Goal: Navigation & Orientation: Find specific page/section

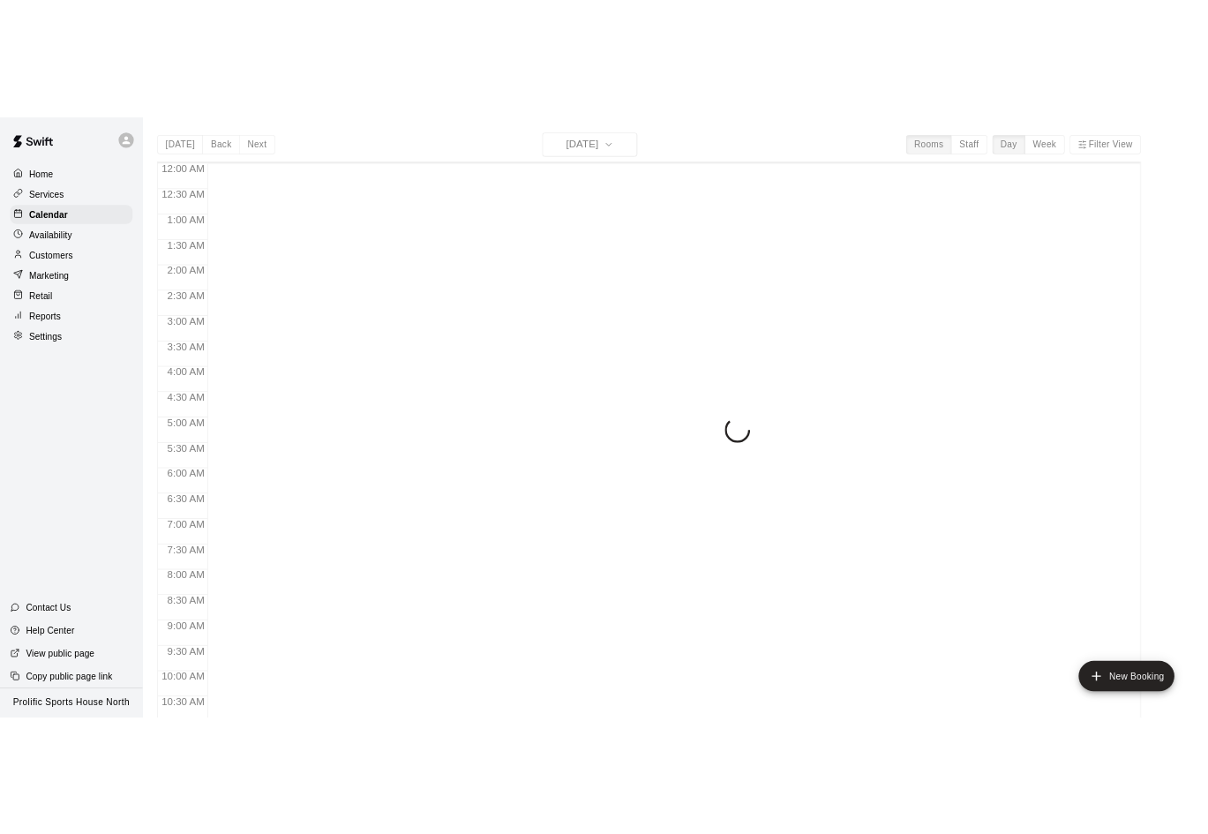
scroll to position [852, 0]
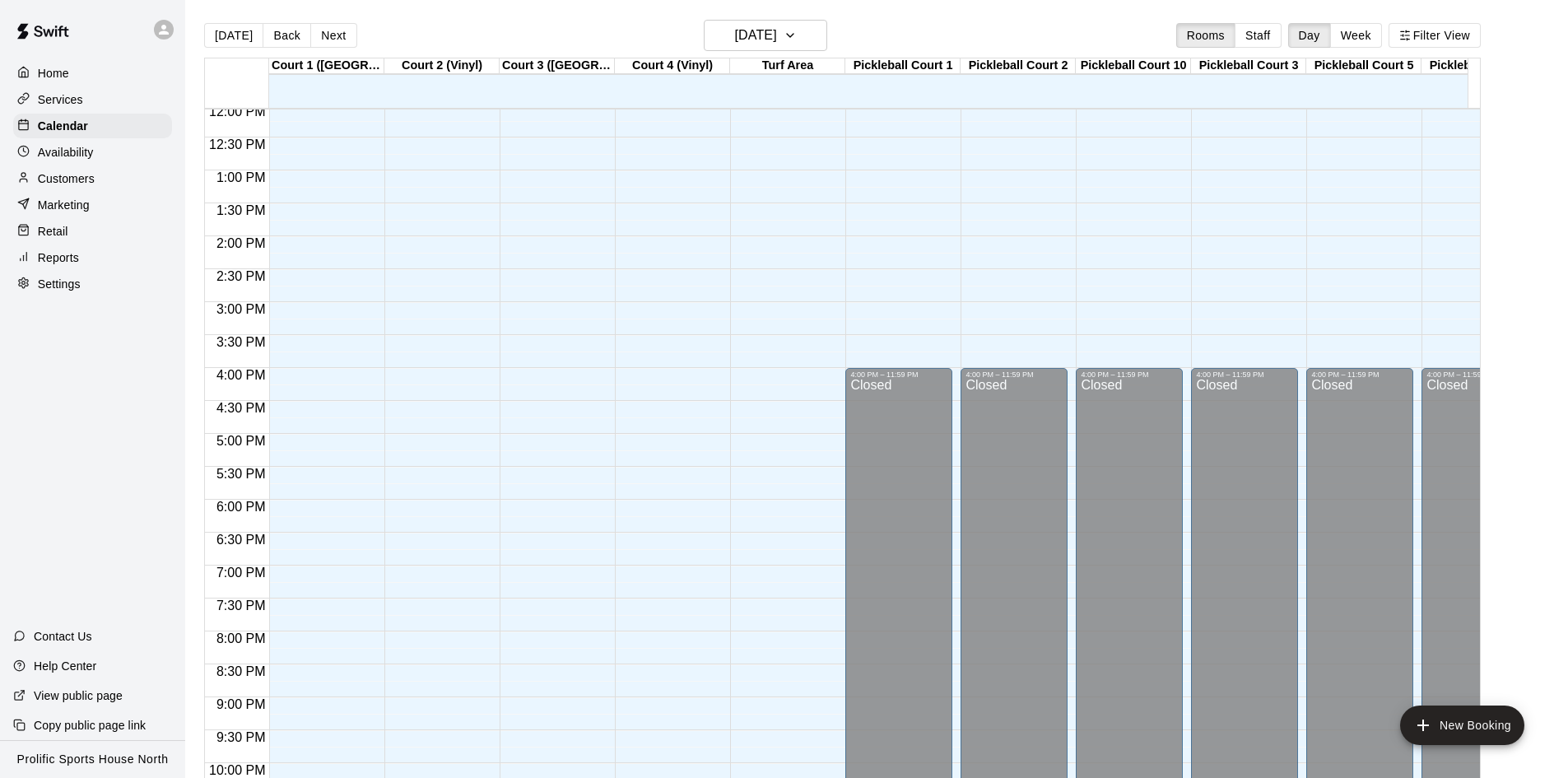
click at [166, 32] on icon at bounding box center [163, 29] width 10 height 10
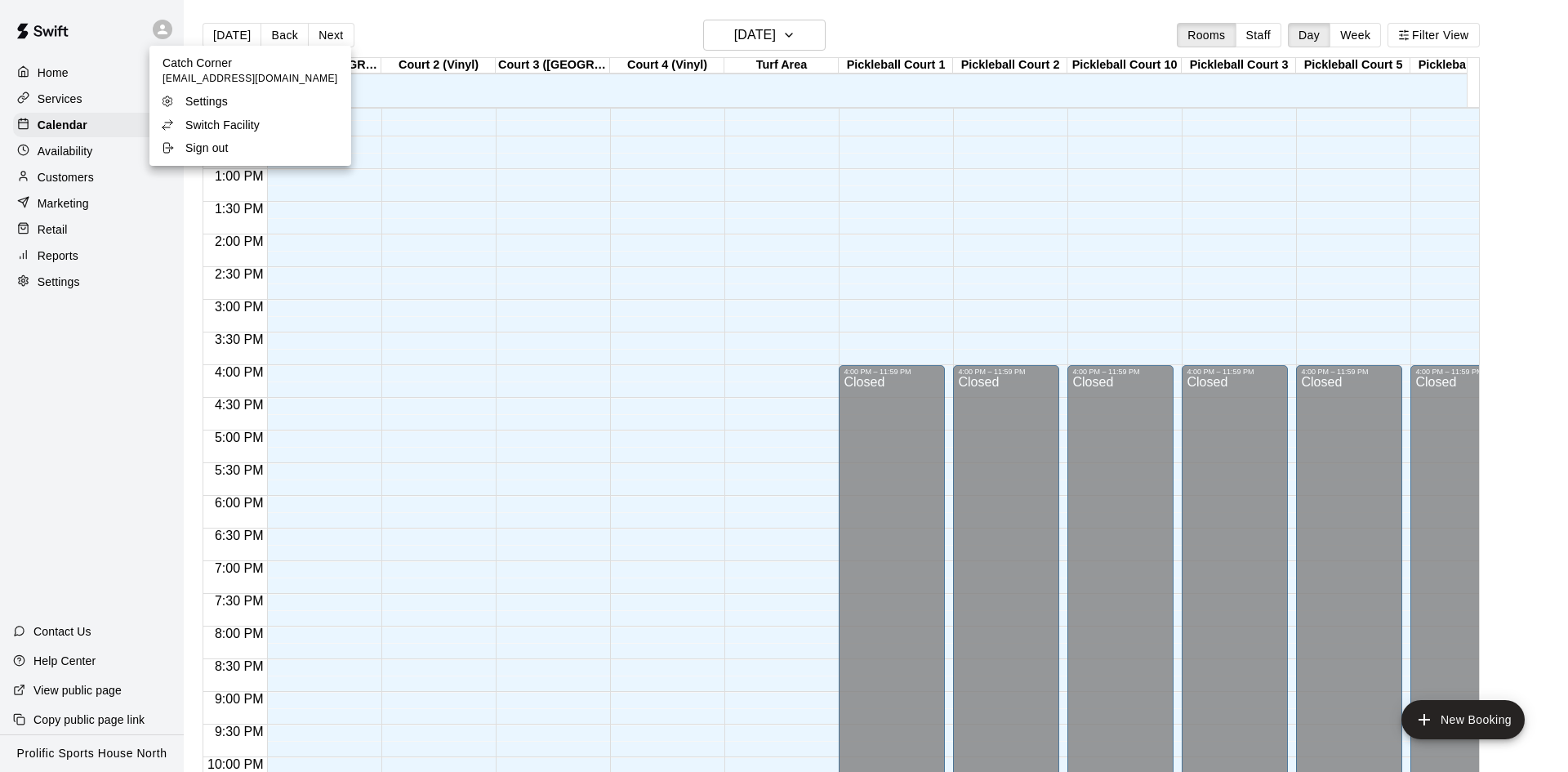
click at [214, 128] on p "Switch Facility" at bounding box center [222, 125] width 74 height 17
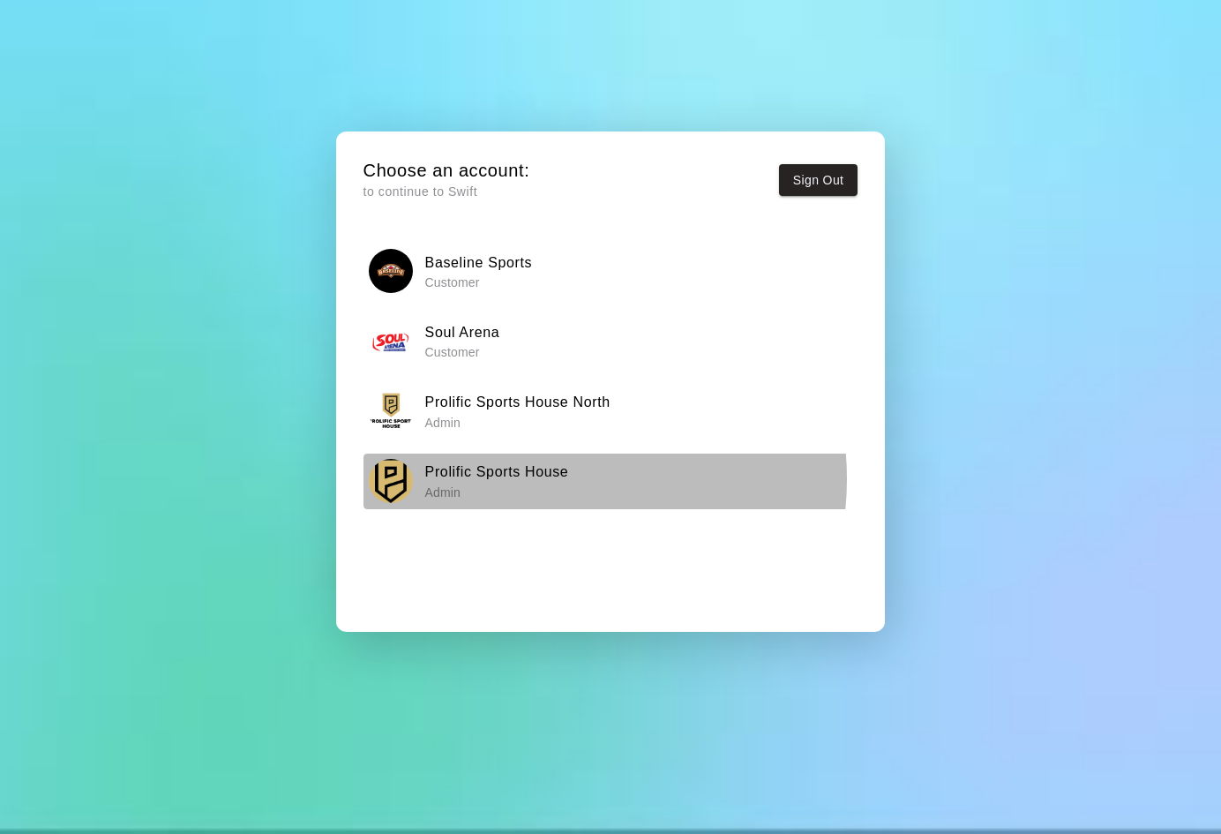
click at [532, 479] on h6 "Prolific Sports House" at bounding box center [497, 471] width 144 height 23
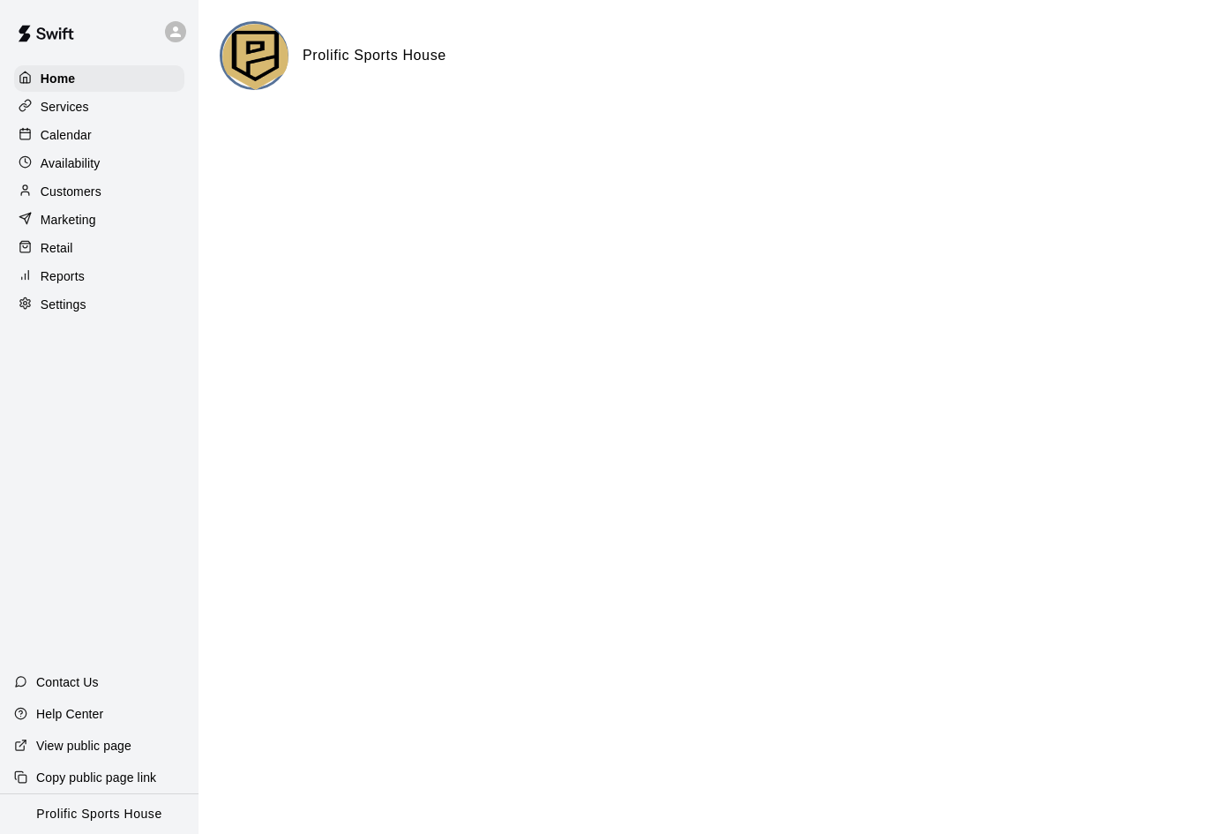
click at [94, 141] on div "Calendar" at bounding box center [99, 135] width 170 height 26
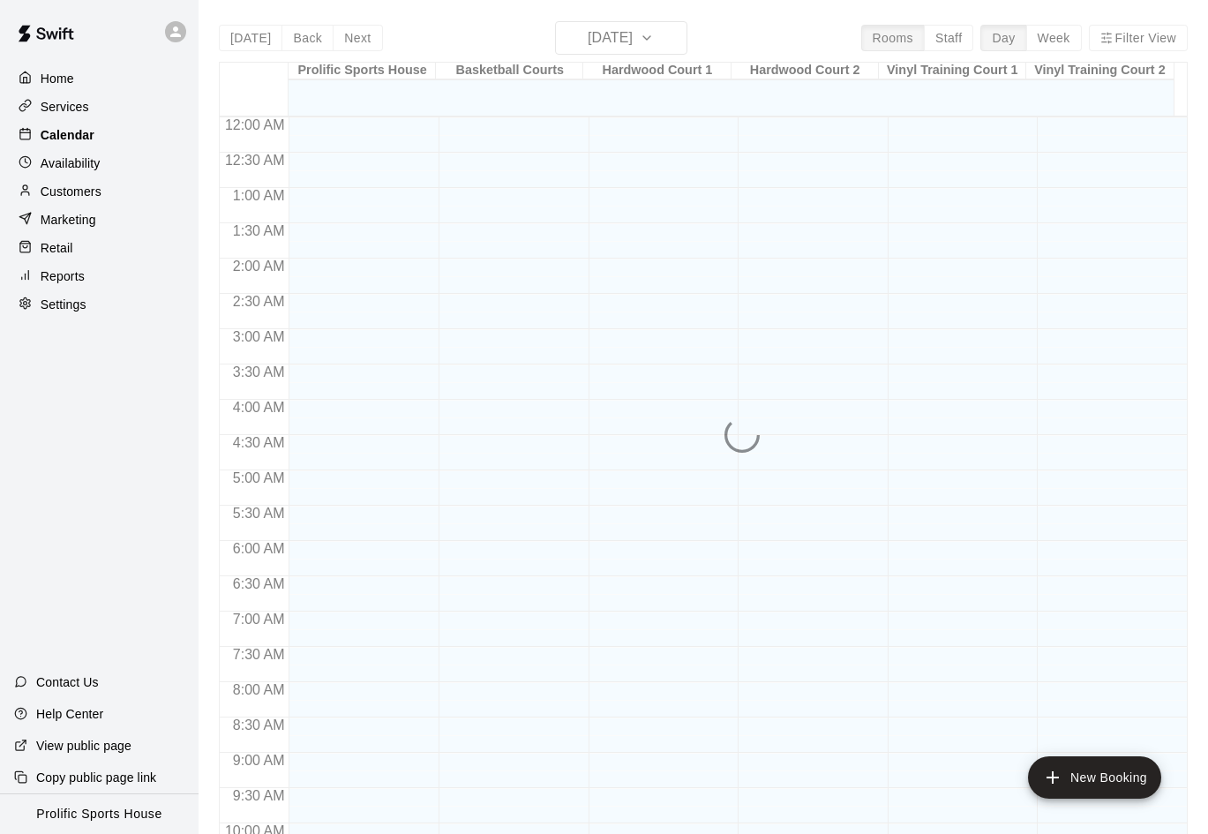
scroll to position [852, 0]
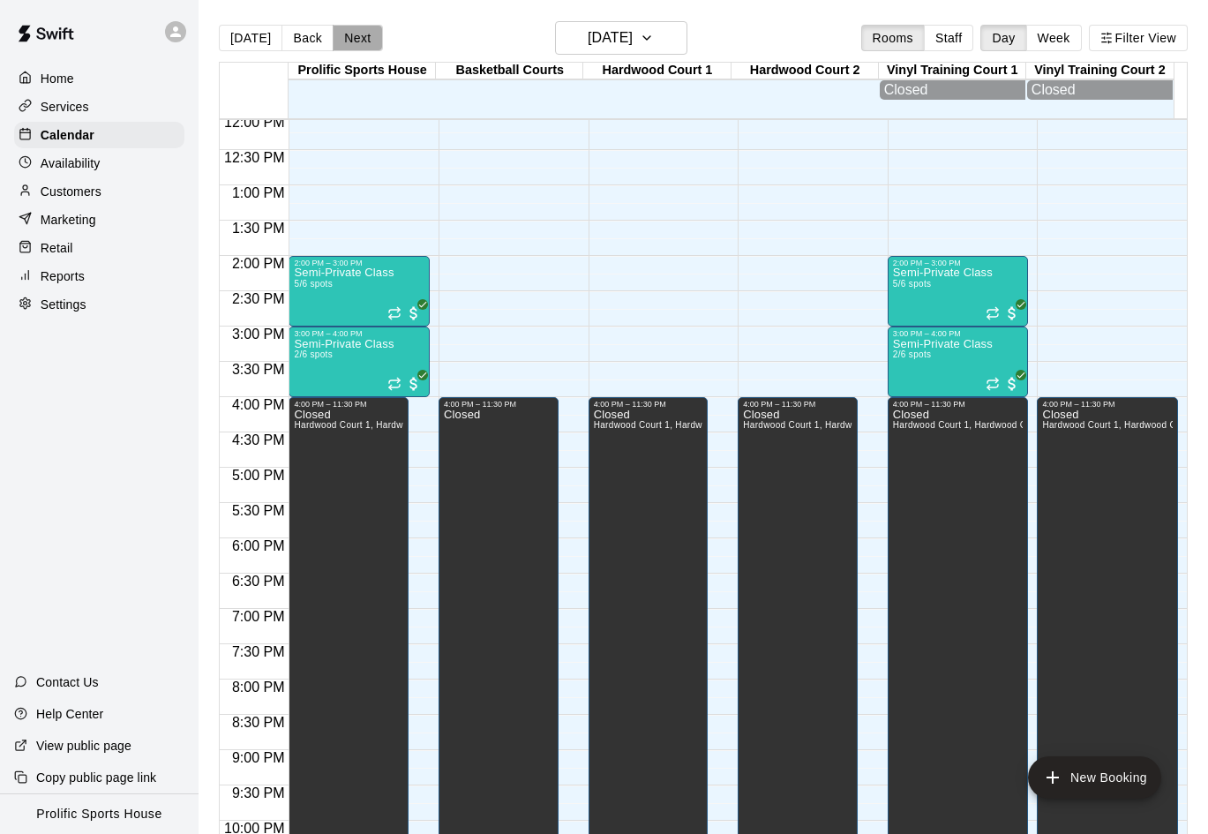
click at [344, 44] on button "Next" at bounding box center [357, 38] width 49 height 26
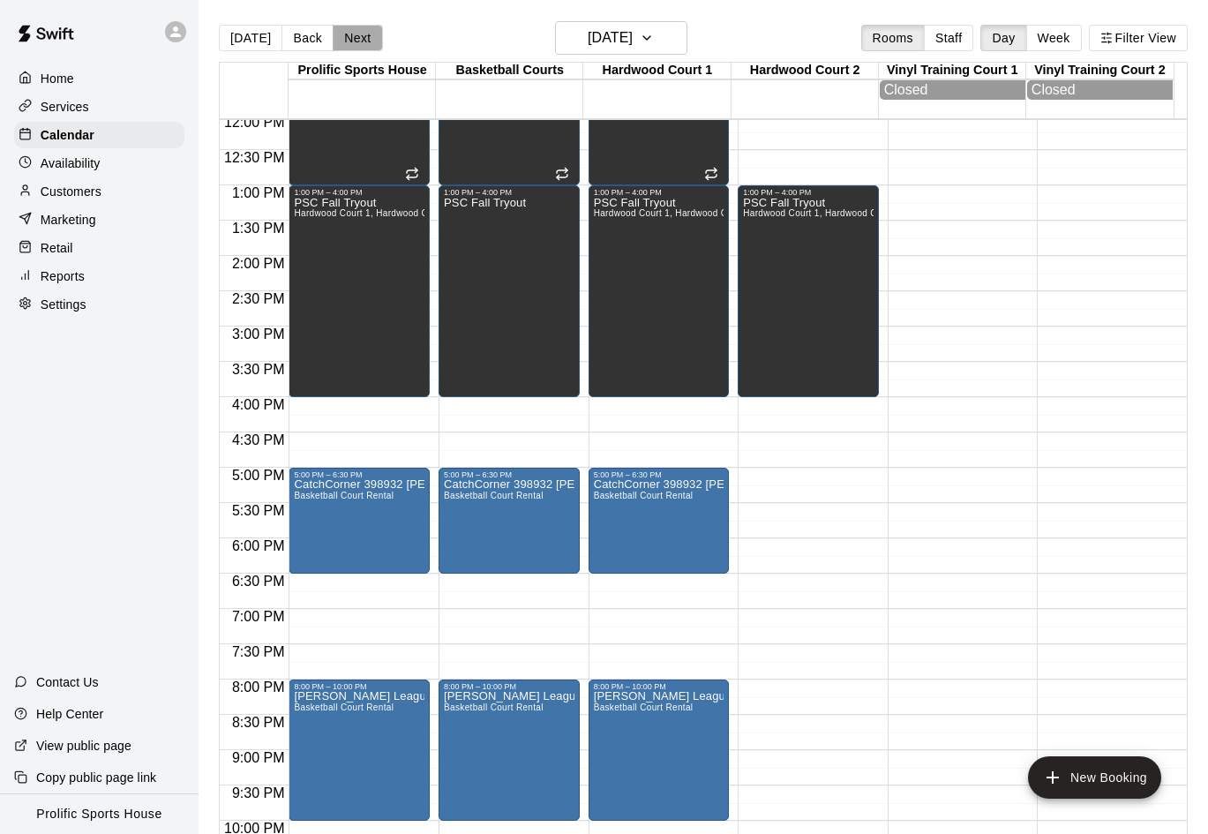
click at [356, 29] on button "Next" at bounding box center [357, 38] width 49 height 26
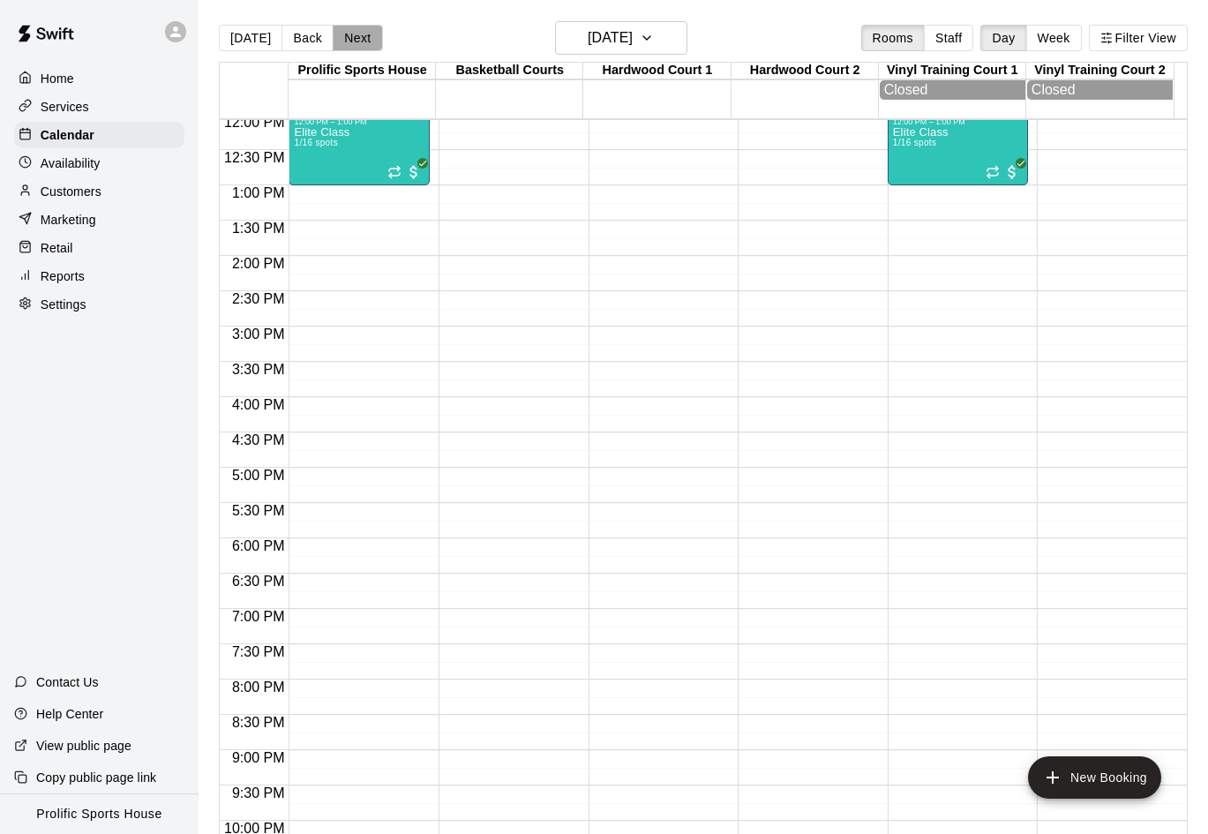
click at [349, 33] on button "Next" at bounding box center [357, 38] width 49 height 26
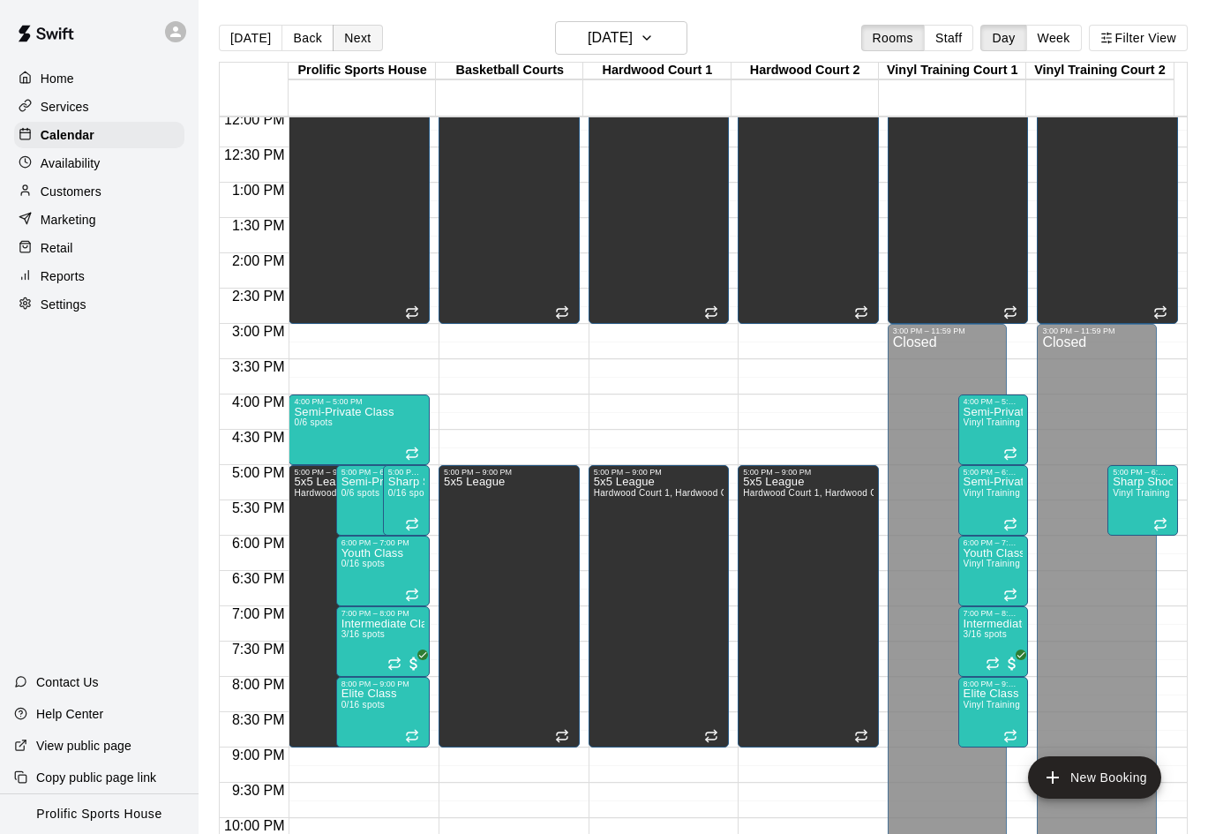
click at [352, 41] on button "Next" at bounding box center [357, 38] width 49 height 26
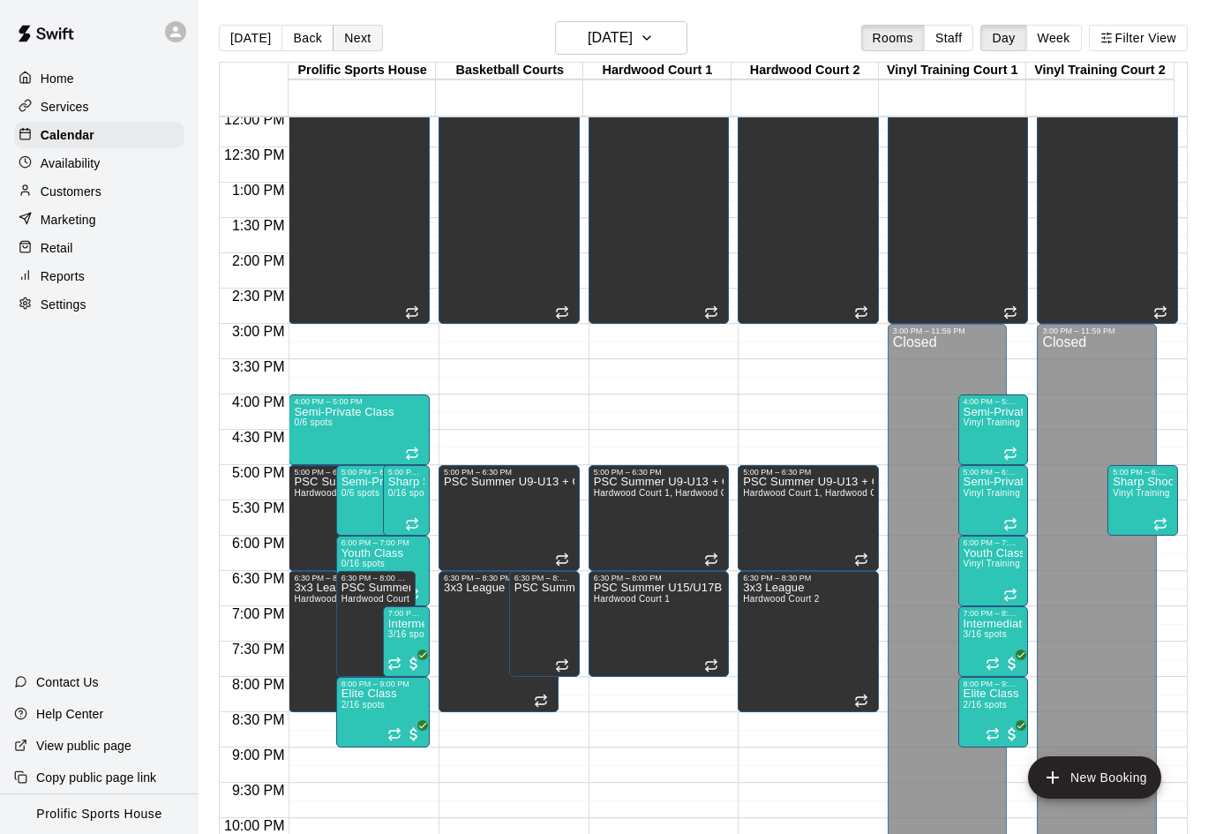
click at [355, 33] on button "Next" at bounding box center [357, 38] width 49 height 26
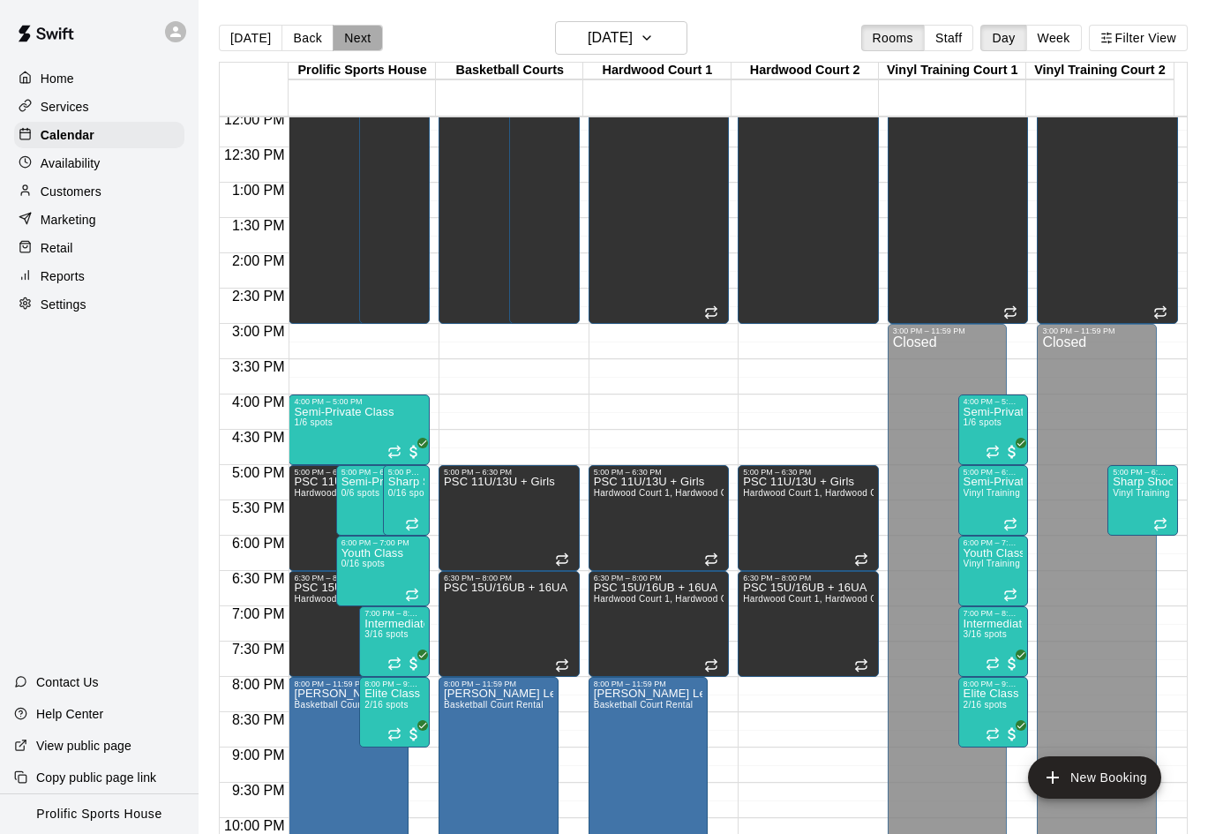
click at [348, 37] on button "Next" at bounding box center [357, 38] width 49 height 26
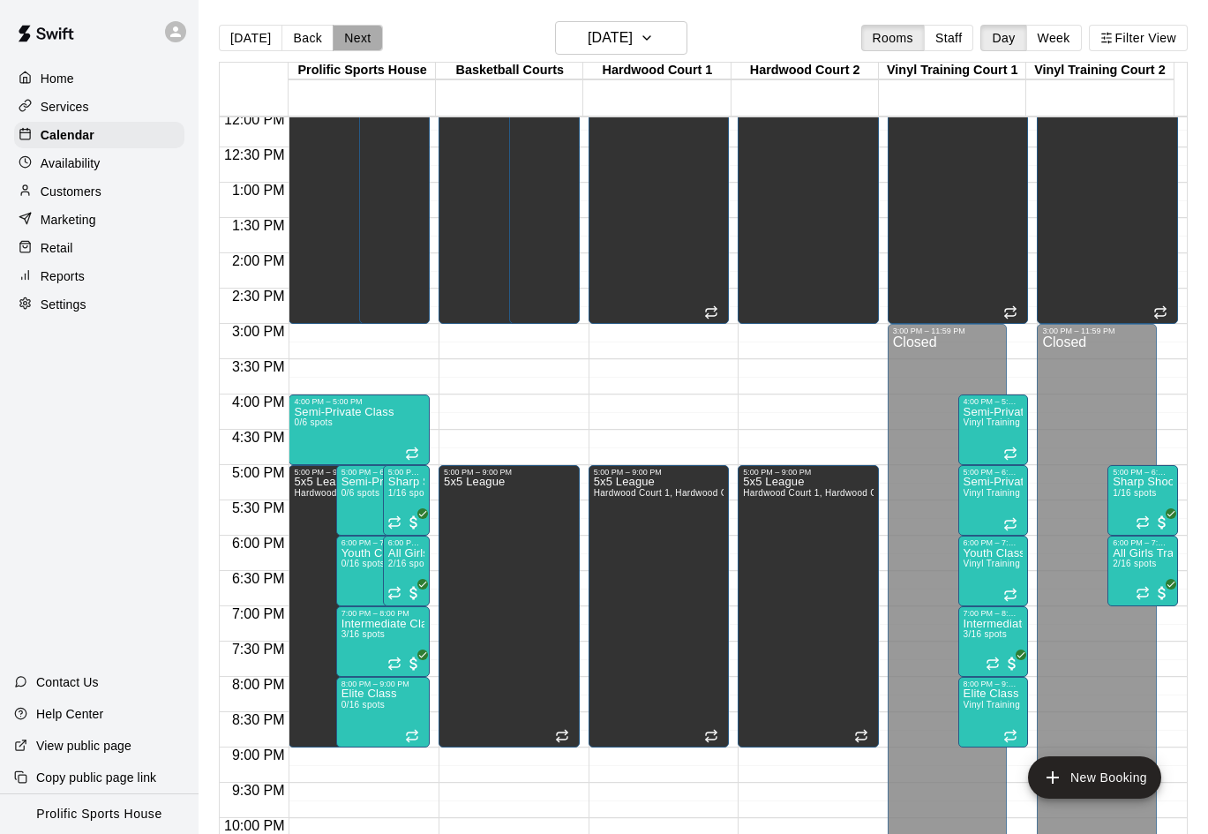
click at [349, 33] on button "Next" at bounding box center [357, 38] width 49 height 26
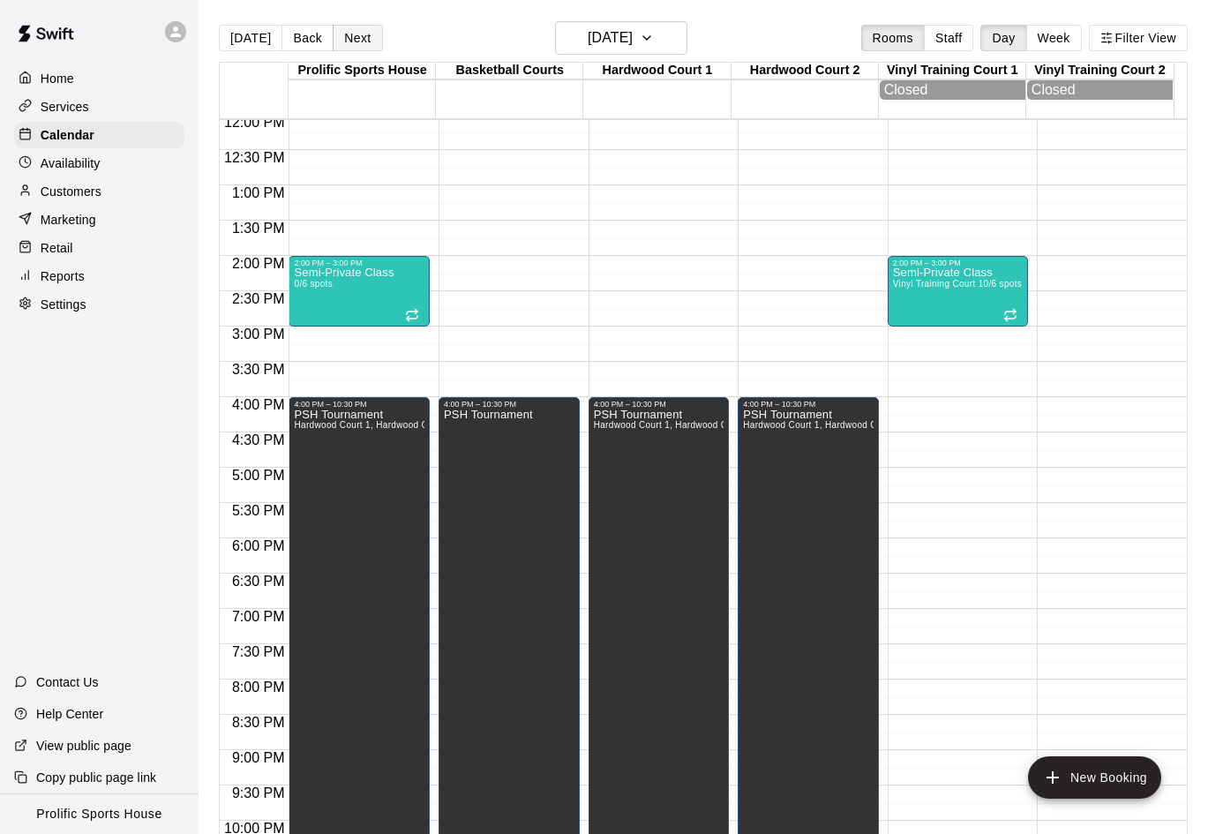
click at [343, 39] on button "Next" at bounding box center [357, 38] width 49 height 26
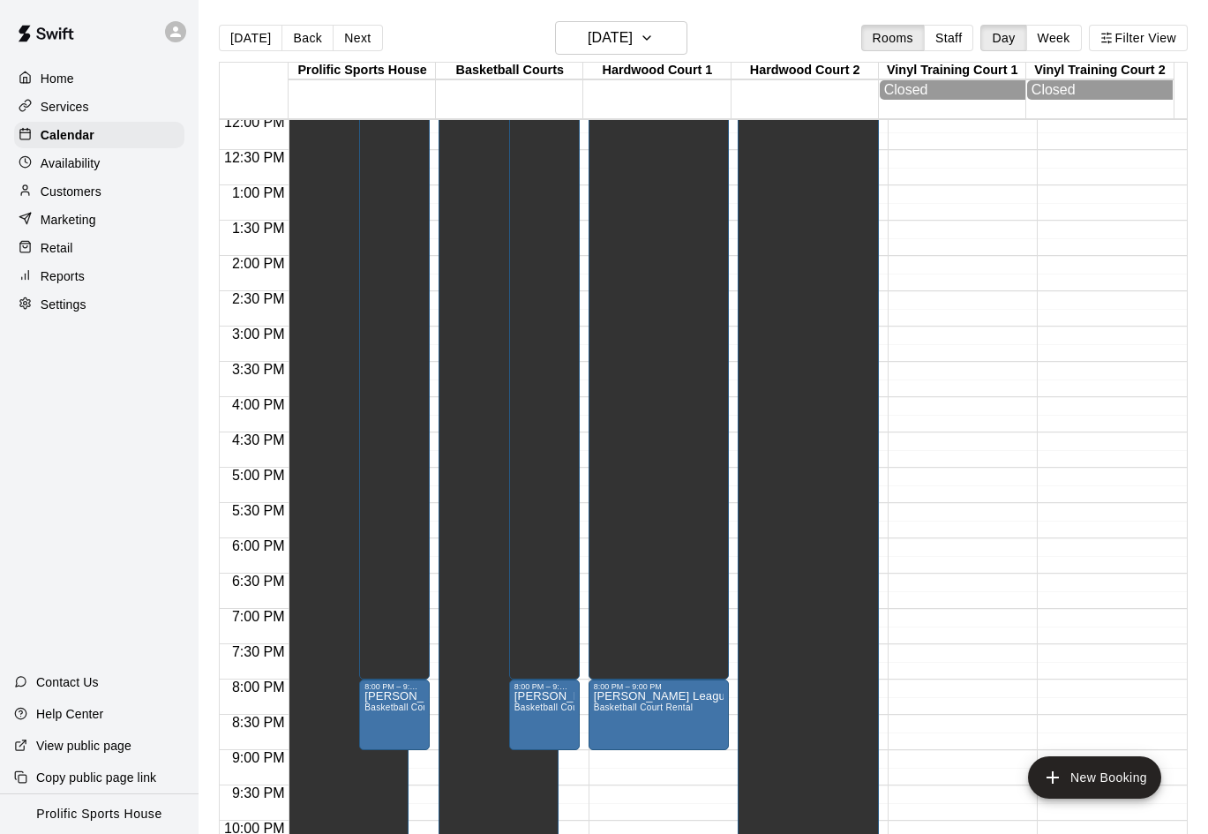
click at [359, 27] on button "Next" at bounding box center [357, 38] width 49 height 26
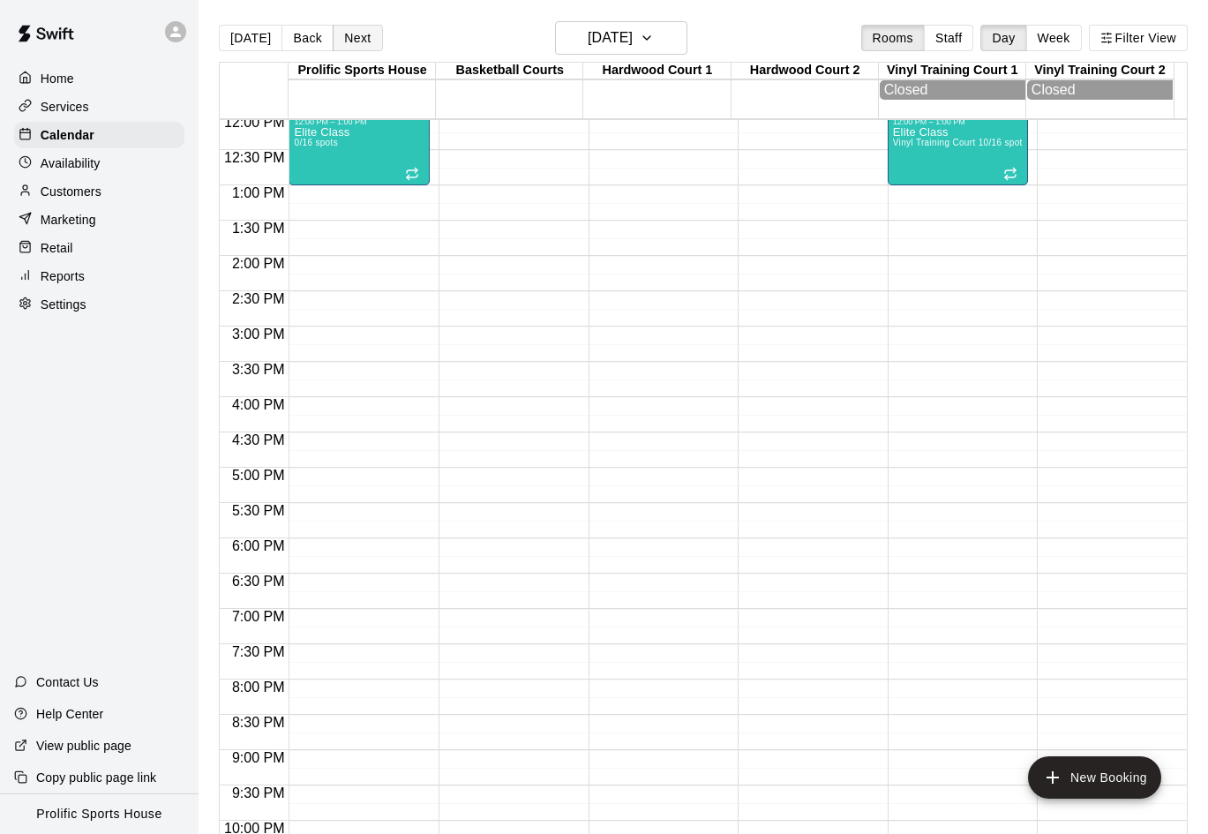
click at [348, 35] on button "Next" at bounding box center [357, 38] width 49 height 26
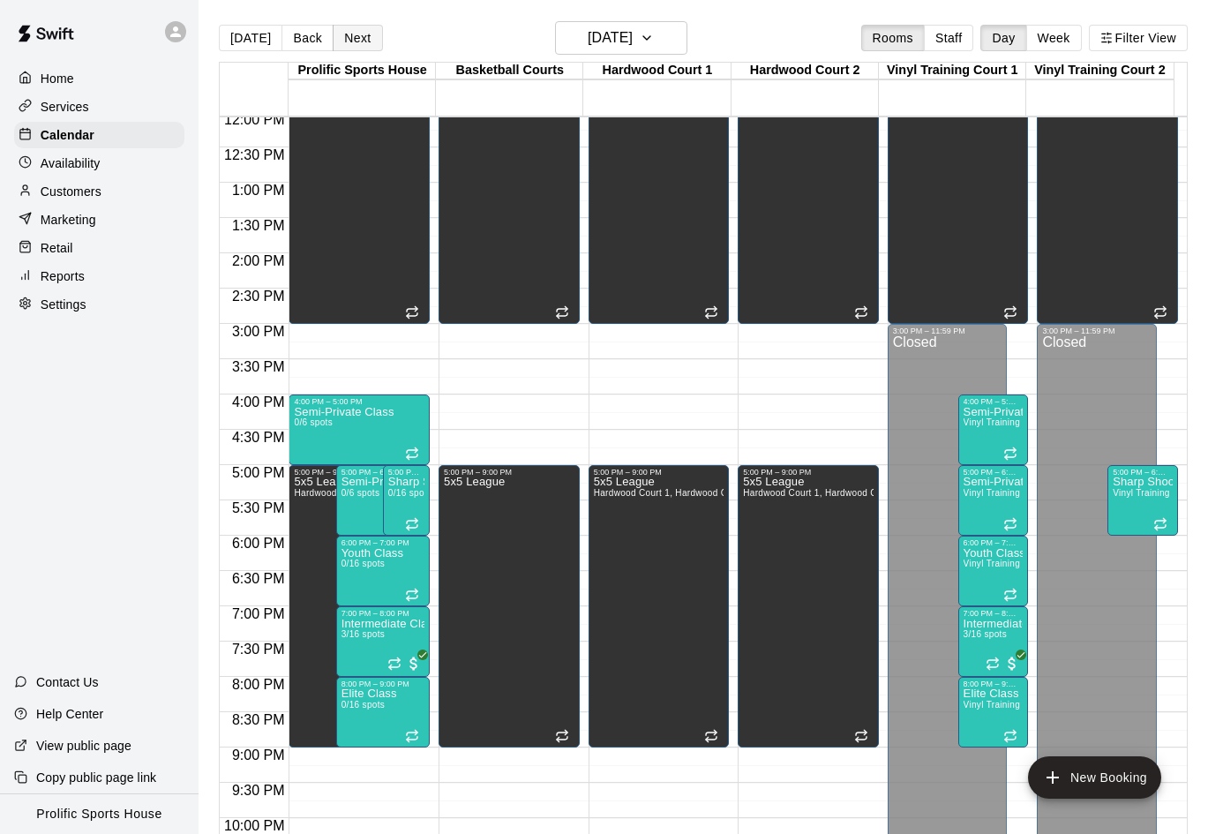
click at [366, 40] on button "Next" at bounding box center [357, 38] width 49 height 26
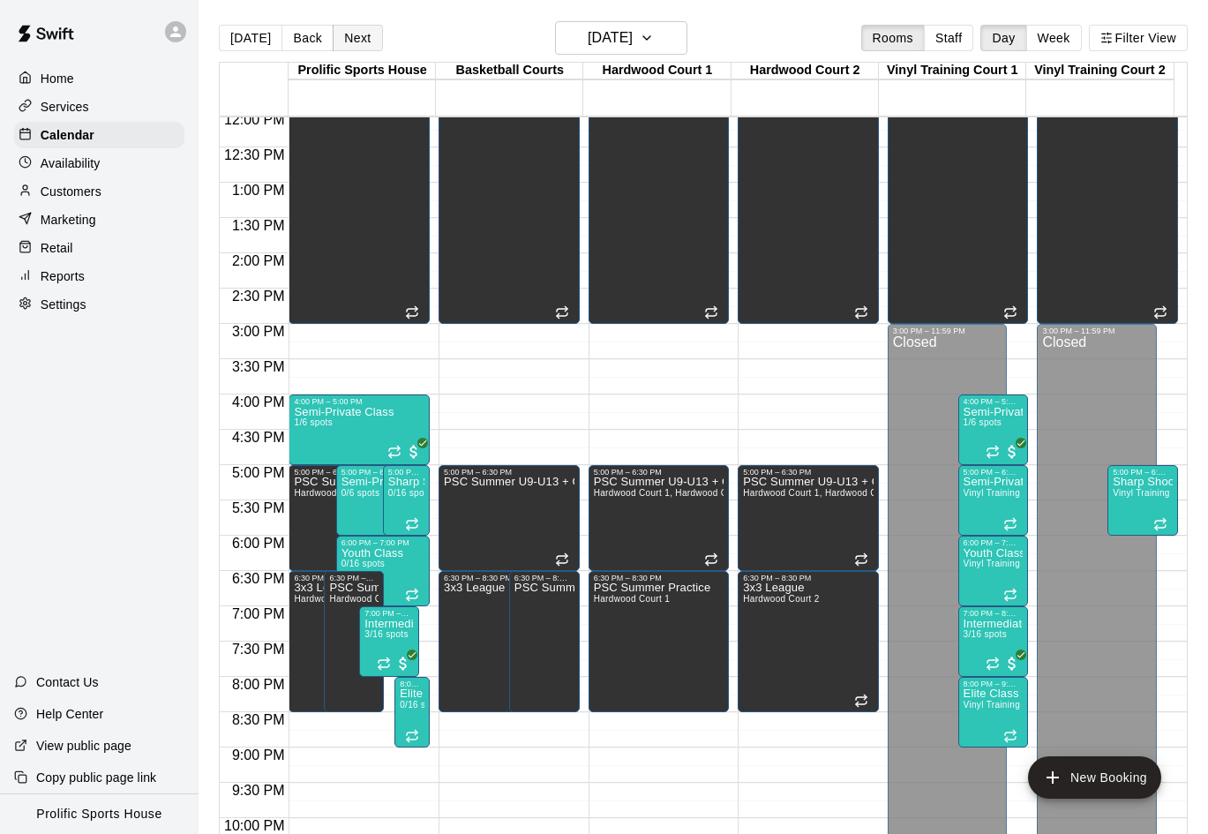
click at [355, 26] on button "Next" at bounding box center [357, 38] width 49 height 26
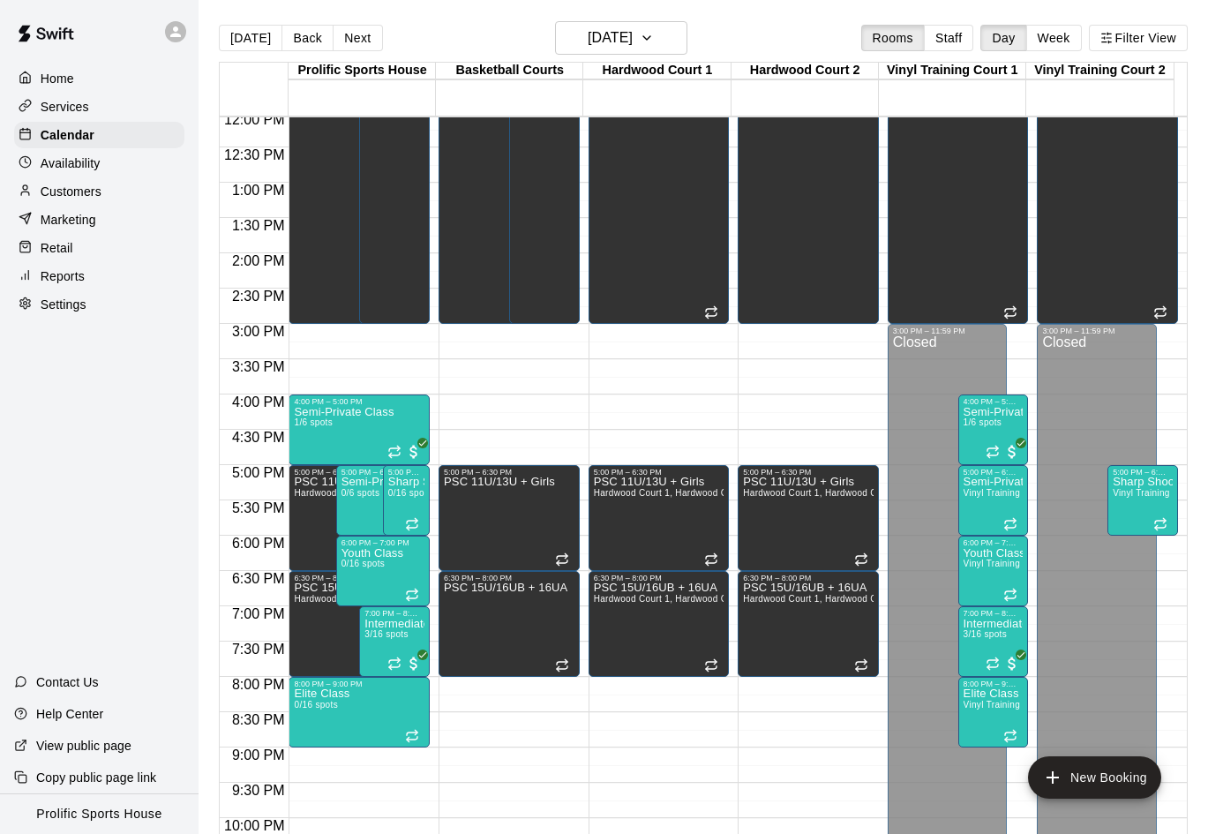
click at [346, 51] on div "Today Back Next Wednesday Aug 27 Rooms Staff Day Week Filter View" at bounding box center [703, 41] width 969 height 41
drag, startPoint x: 353, startPoint y: 36, endPoint x: 1205, endPoint y: 363, distance: 912.5
click at [355, 36] on button "Next" at bounding box center [357, 38] width 49 height 26
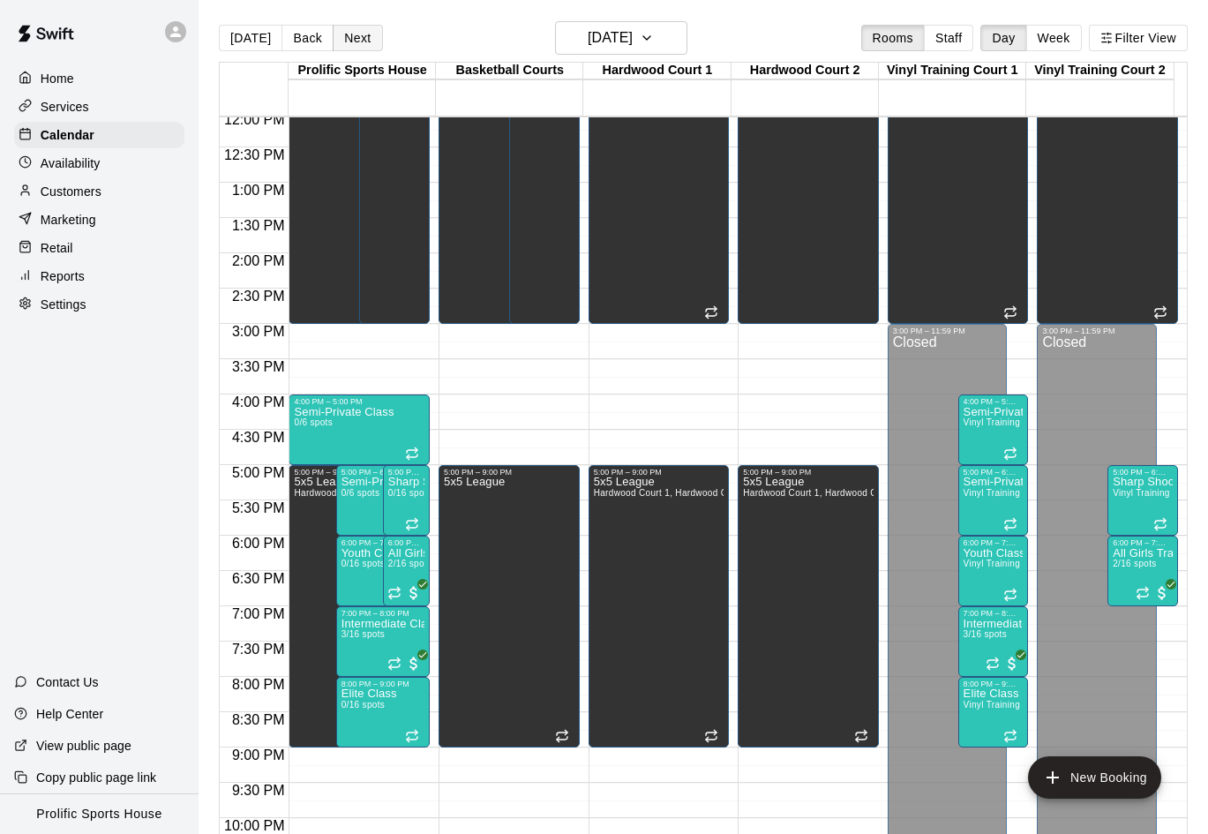
click at [361, 42] on button "Next" at bounding box center [357, 38] width 49 height 26
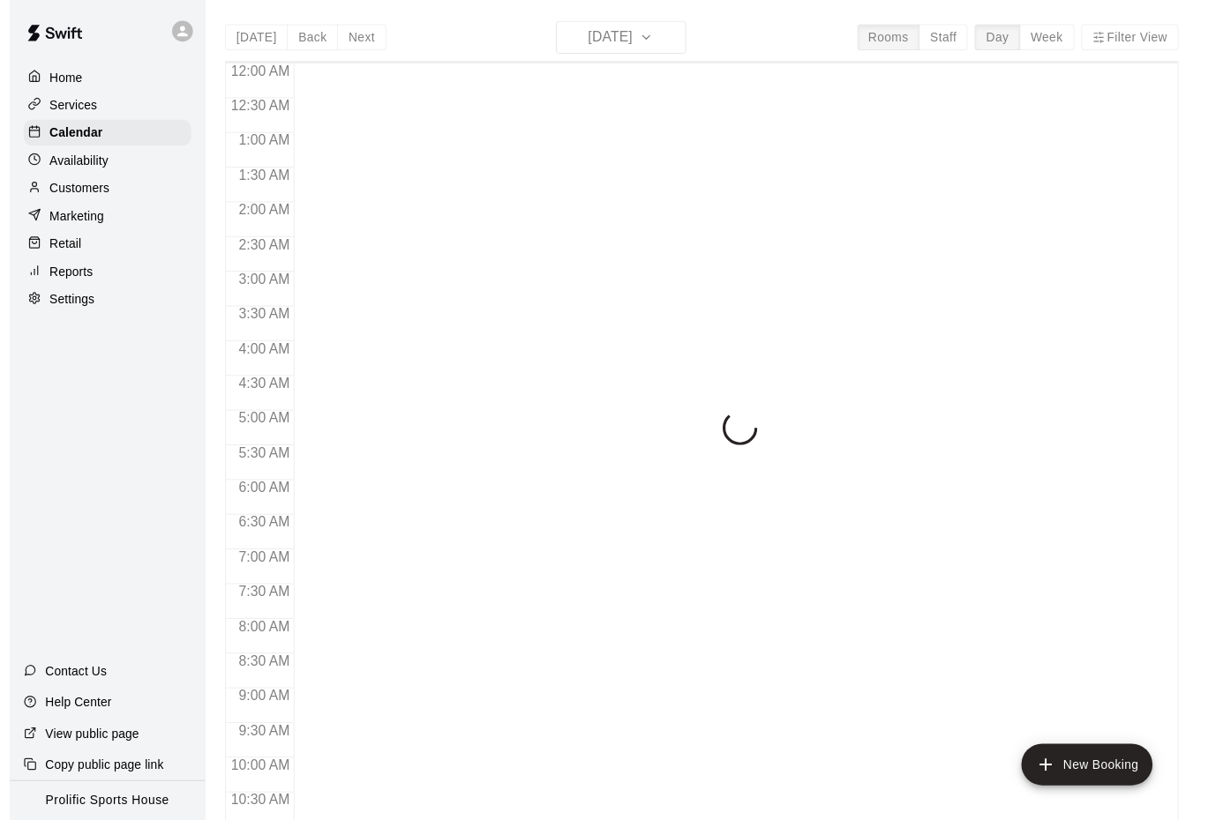
scroll to position [857, 0]
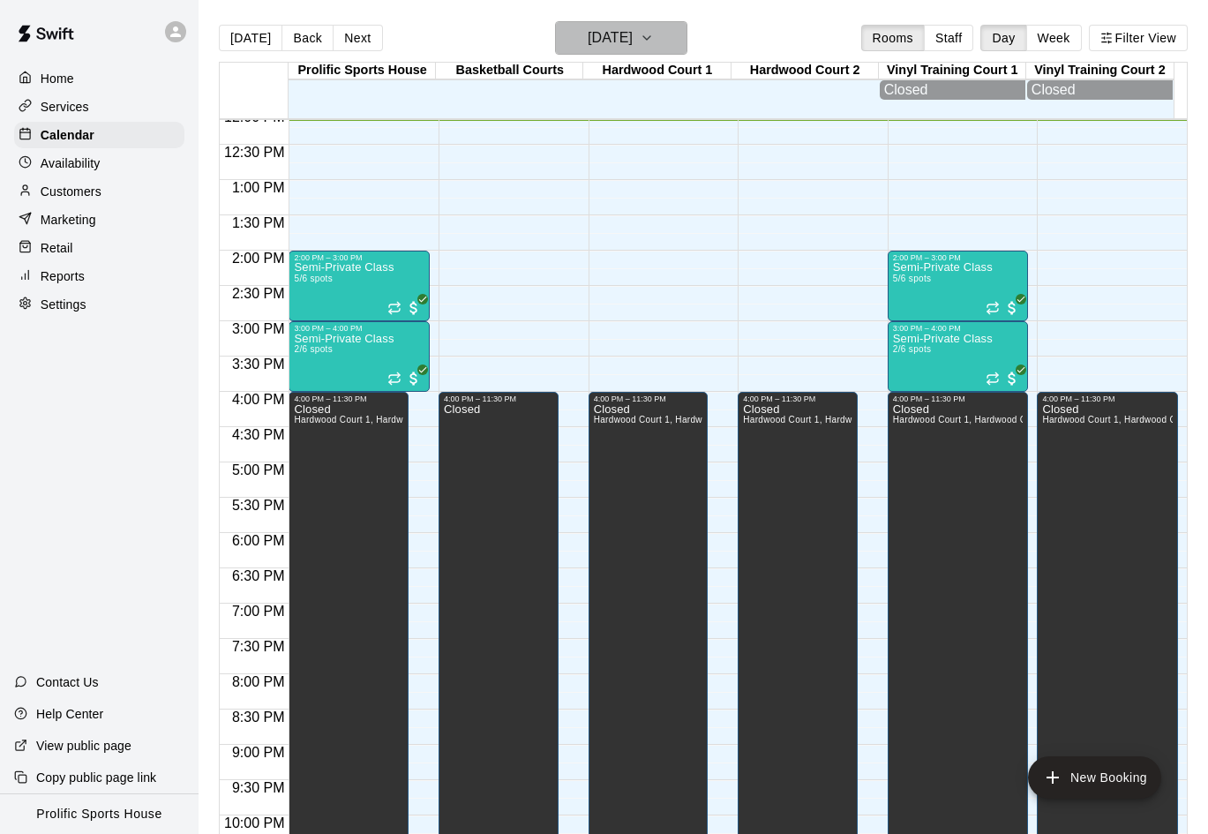
click at [632, 41] on h6 "[DATE]" at bounding box center [609, 38] width 45 height 25
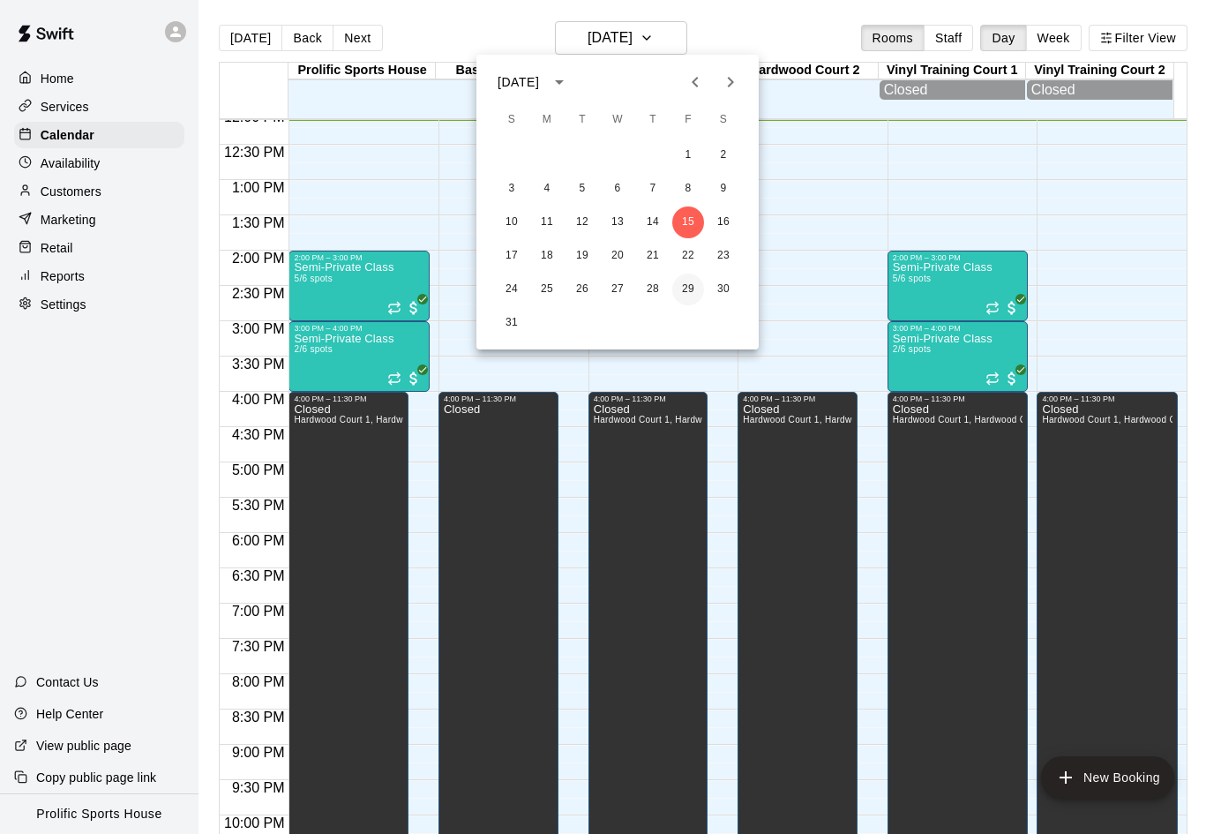
click at [689, 286] on button "29" at bounding box center [688, 289] width 32 height 32
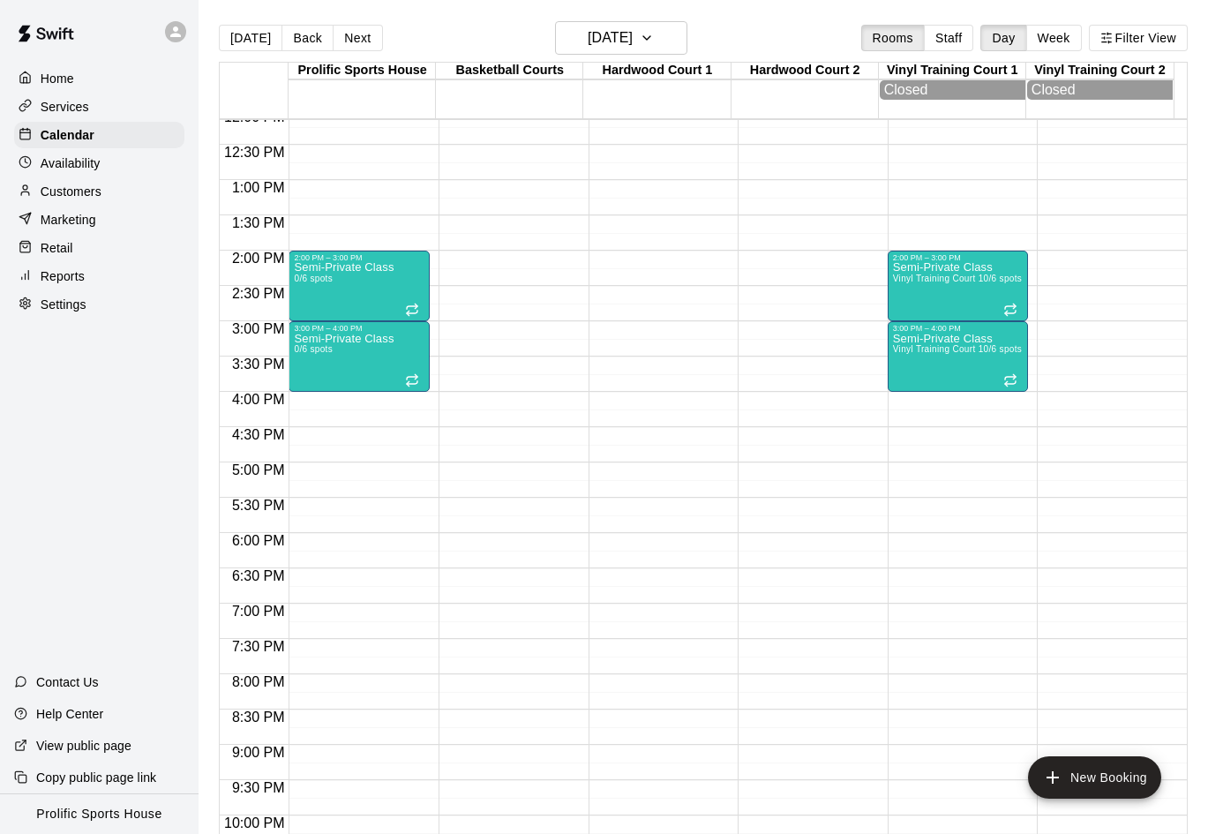
click at [169, 29] on icon at bounding box center [176, 32] width 16 height 16
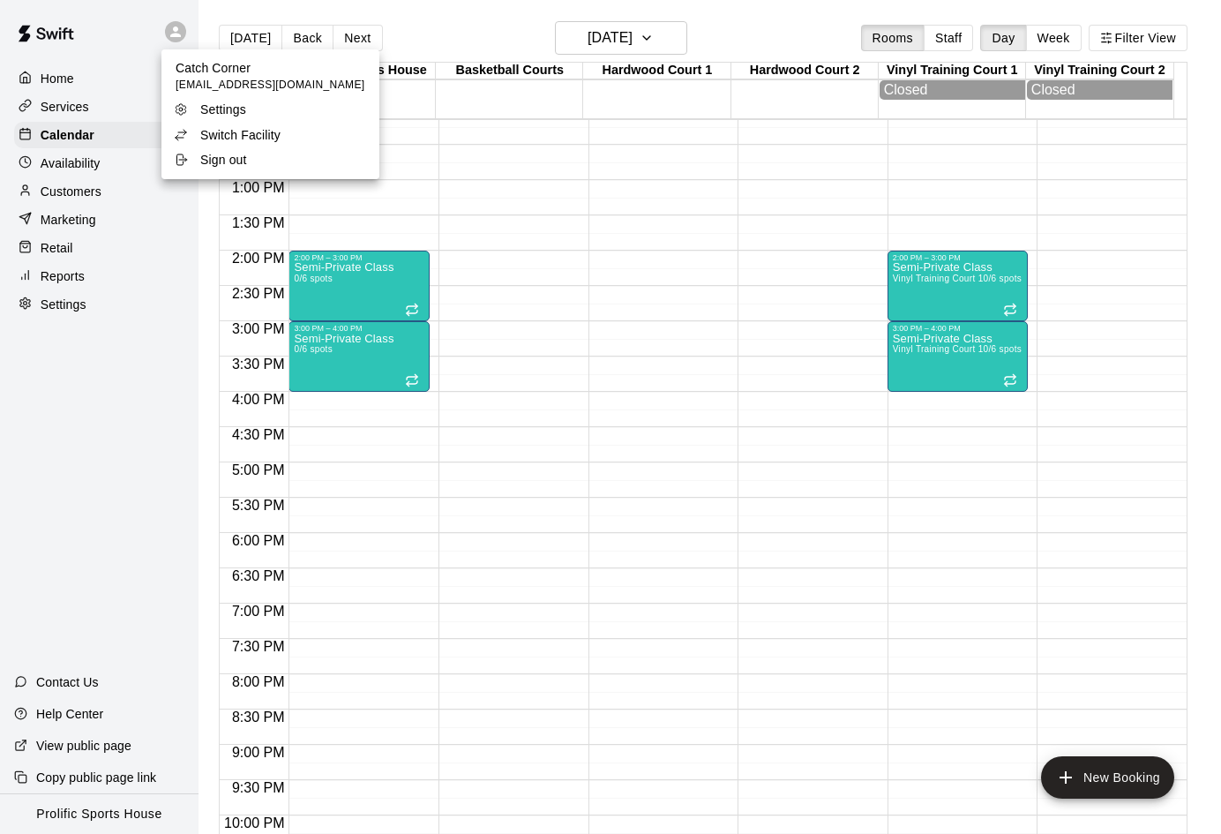
click at [239, 127] on p "Switch Facility" at bounding box center [240, 135] width 80 height 18
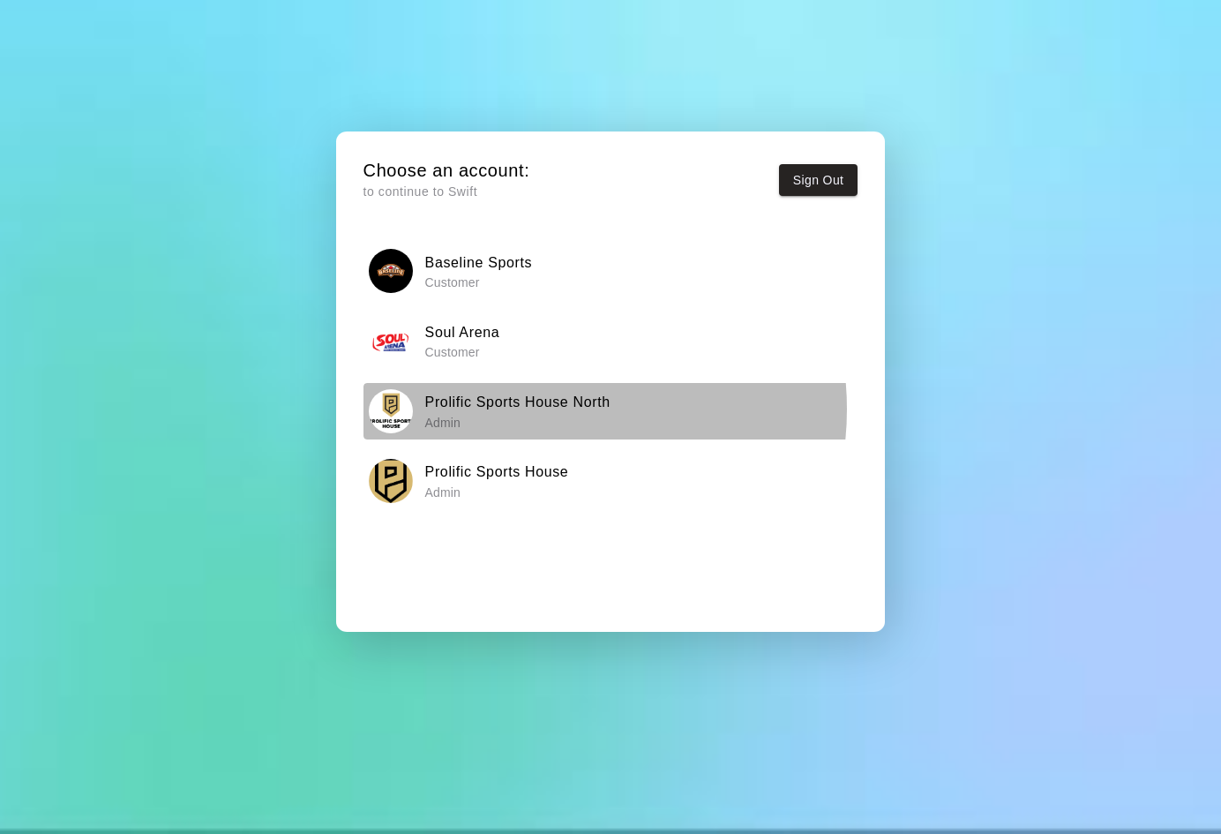
click at [534, 408] on h6 "Prolific Sports House North" at bounding box center [517, 402] width 185 height 23
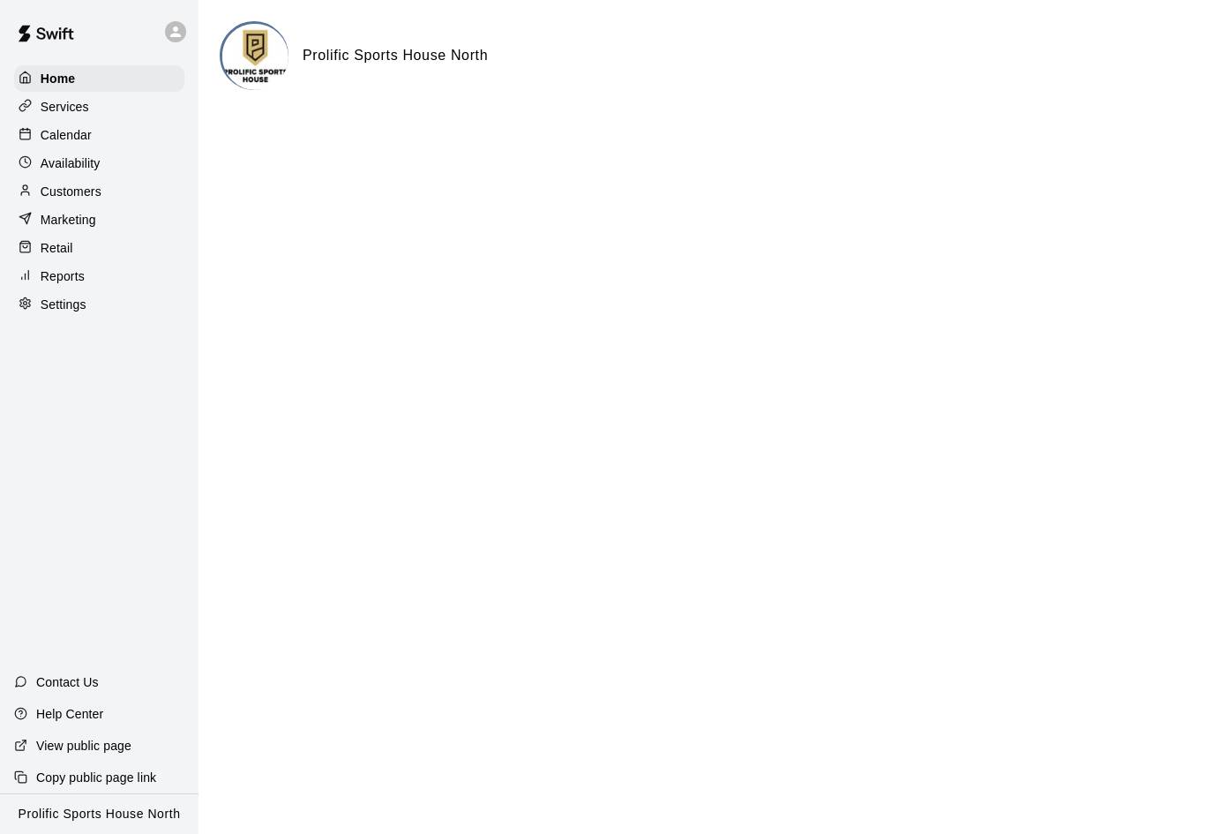
click at [64, 138] on p "Calendar" at bounding box center [66, 135] width 51 height 18
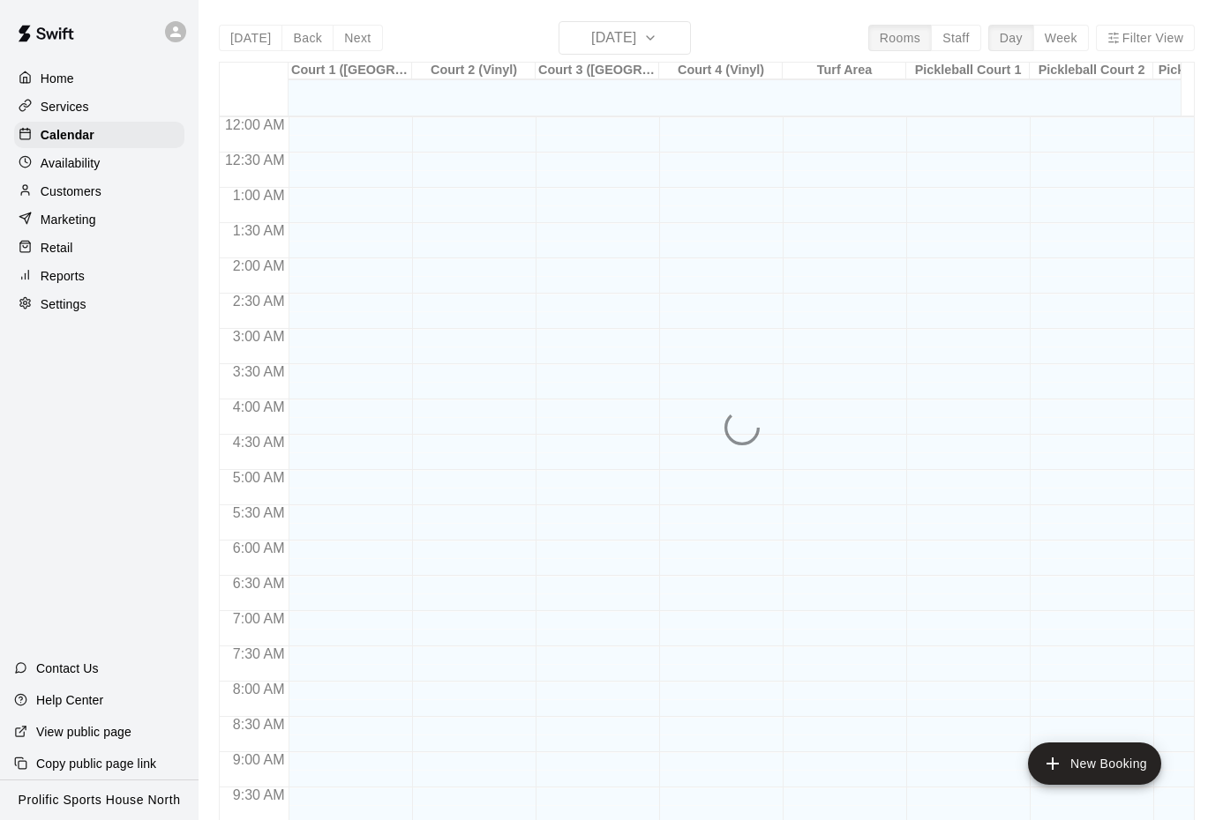
scroll to position [859, 0]
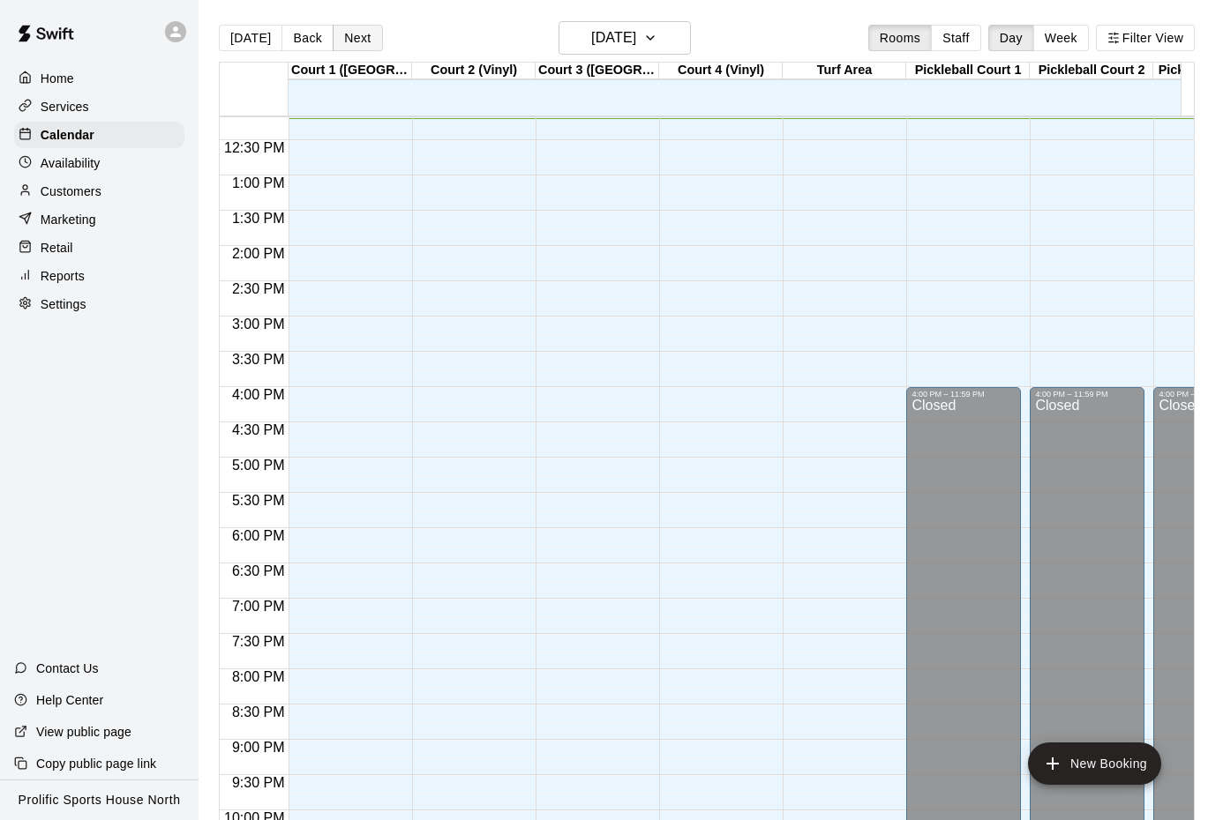
click at [355, 38] on button "Next" at bounding box center [357, 38] width 49 height 26
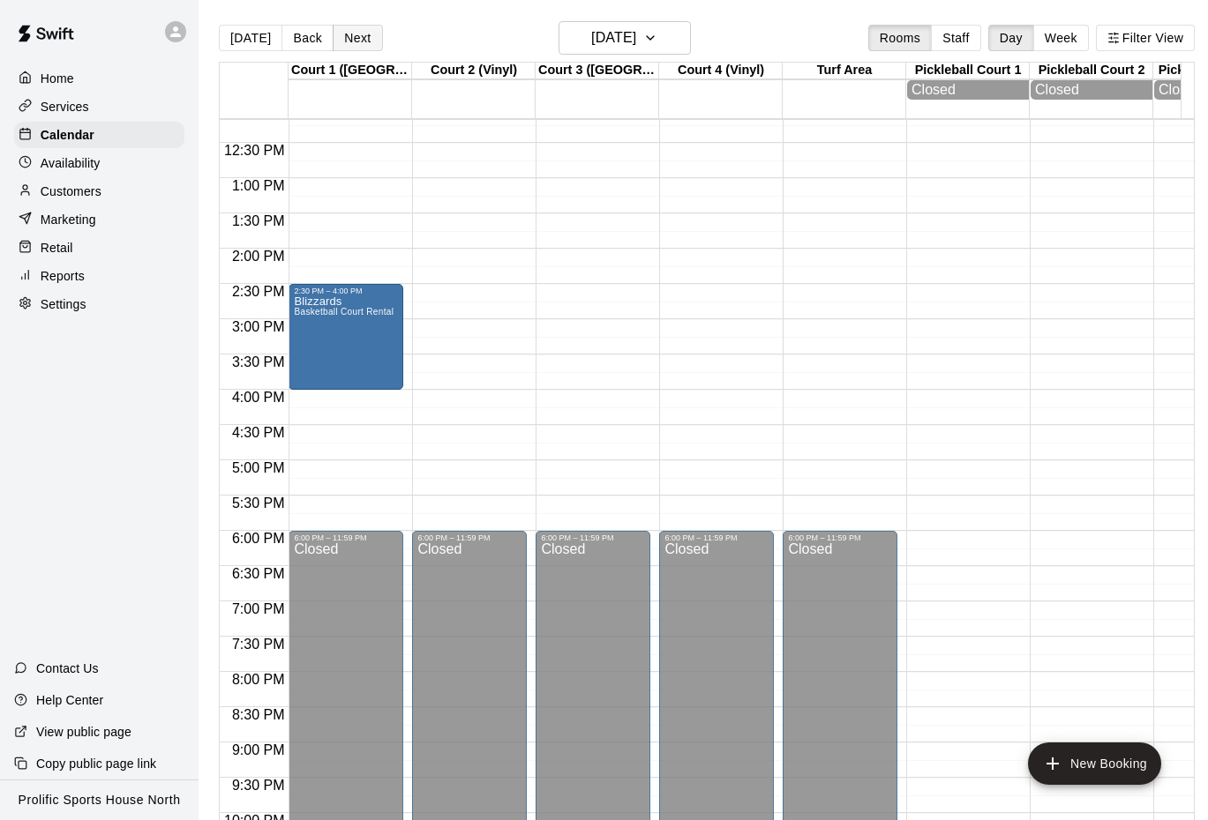
click at [366, 29] on button "Next" at bounding box center [357, 38] width 49 height 26
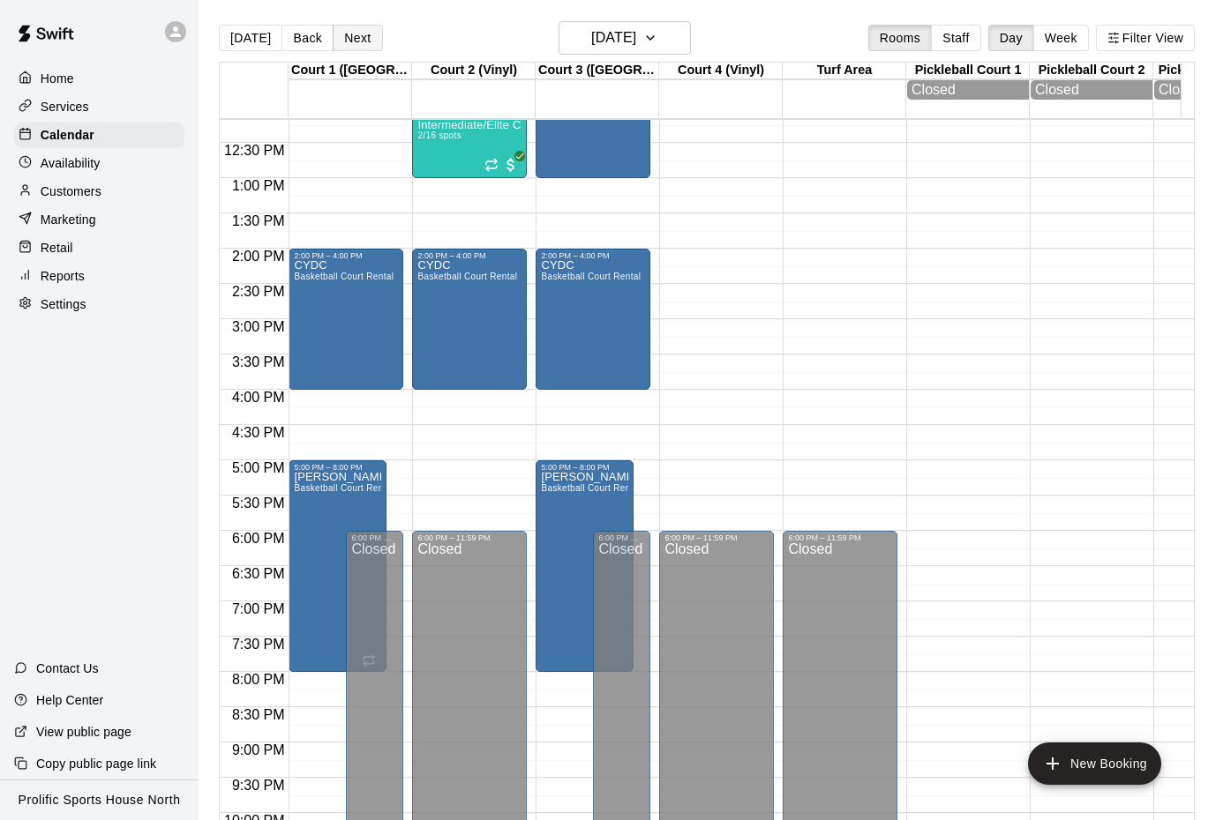
click at [349, 43] on button "Next" at bounding box center [357, 38] width 49 height 26
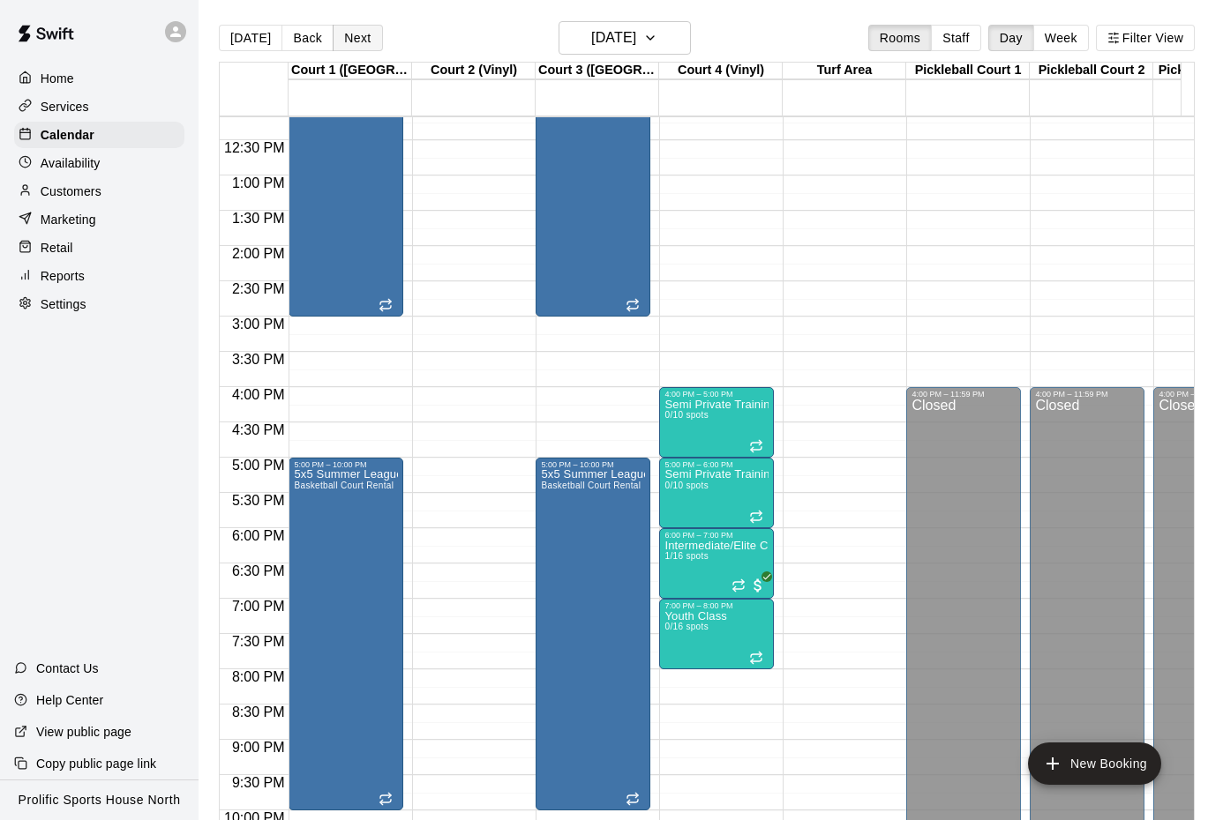
click at [354, 34] on button "Next" at bounding box center [357, 38] width 49 height 26
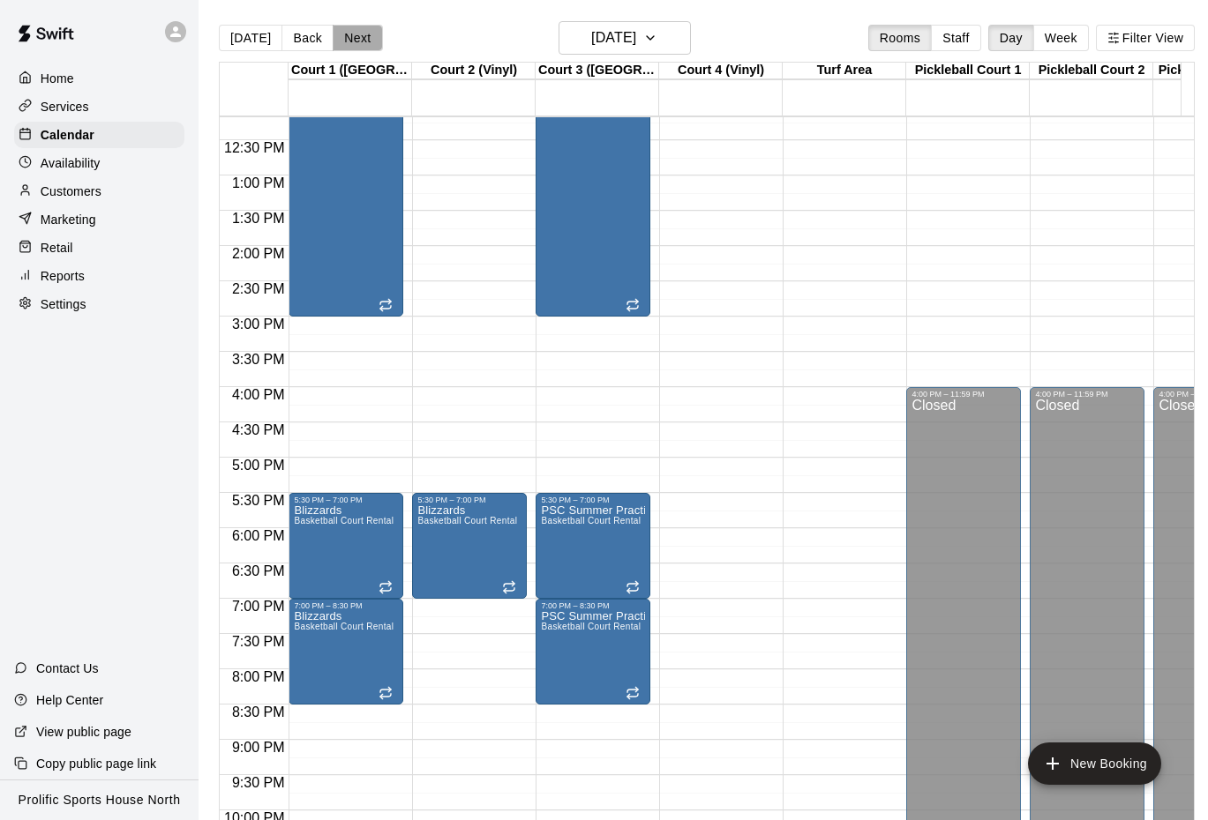
click at [346, 36] on button "Next" at bounding box center [357, 38] width 49 height 26
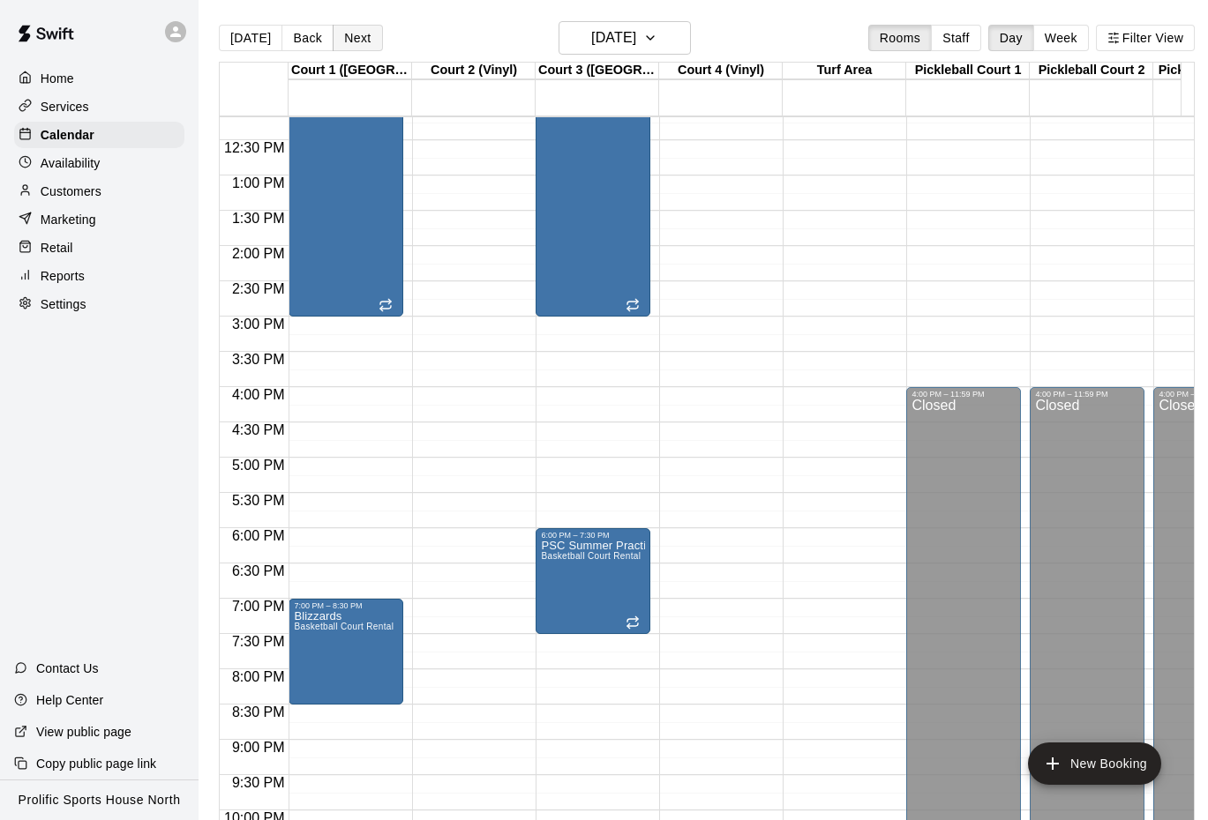
click at [351, 29] on button "Next" at bounding box center [357, 38] width 49 height 26
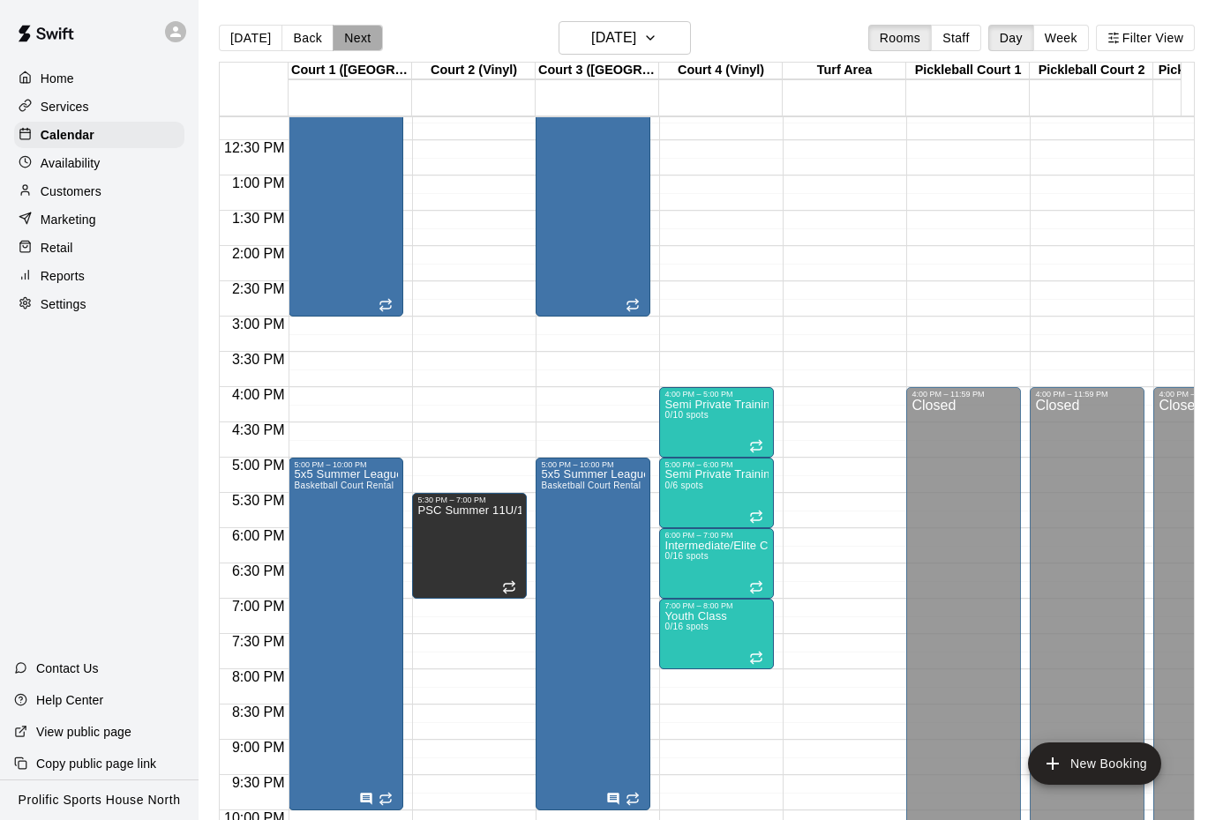
click at [345, 33] on button "Next" at bounding box center [357, 38] width 49 height 26
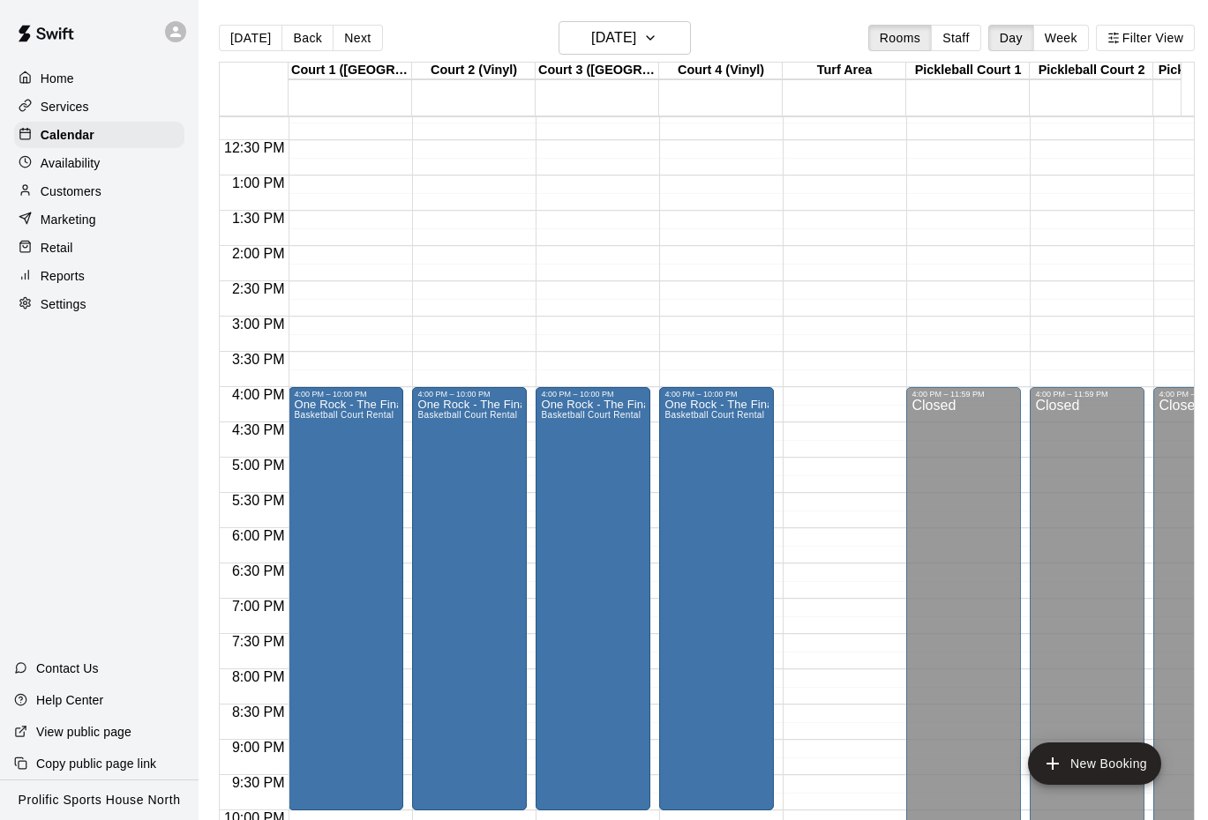
drag, startPoint x: 367, startPoint y: 40, endPoint x: 374, endPoint y: 62, distance: 23.2
click at [366, 40] on button "Next" at bounding box center [357, 38] width 49 height 26
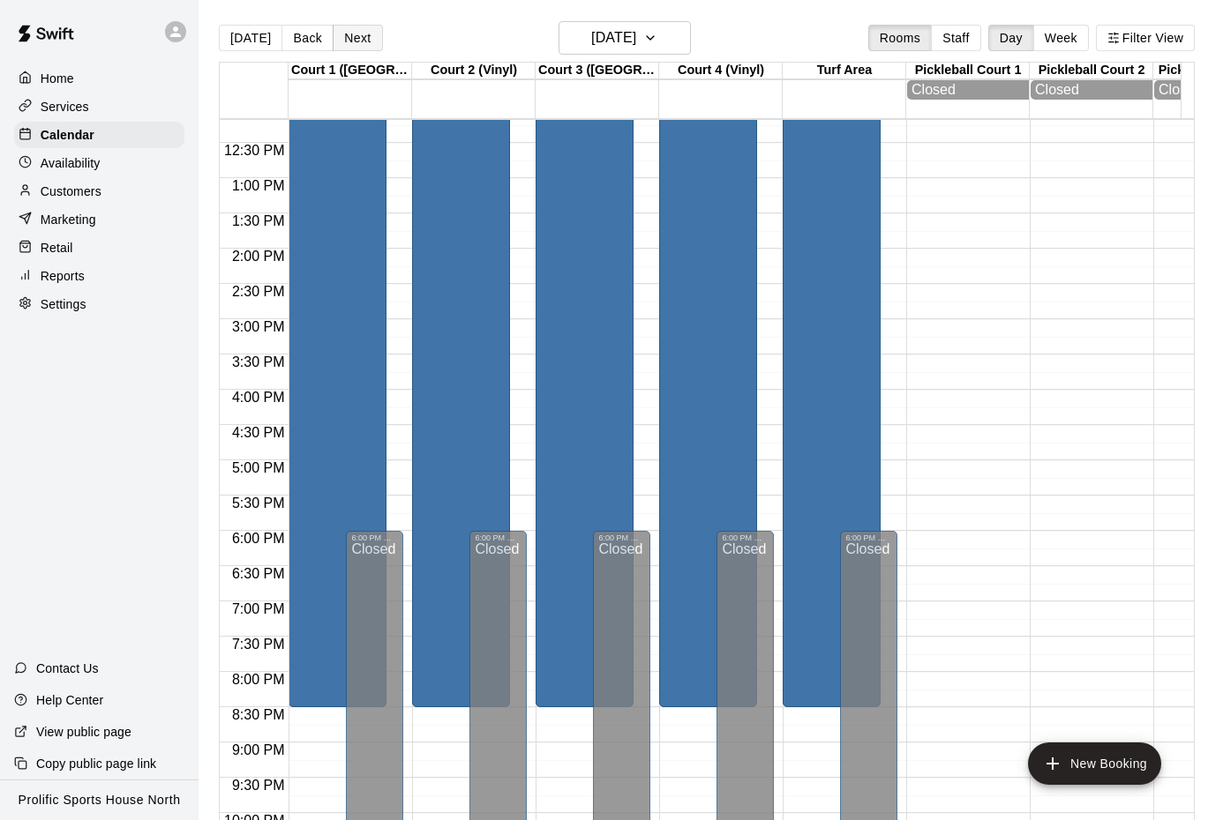
click at [360, 35] on button "Next" at bounding box center [357, 38] width 49 height 26
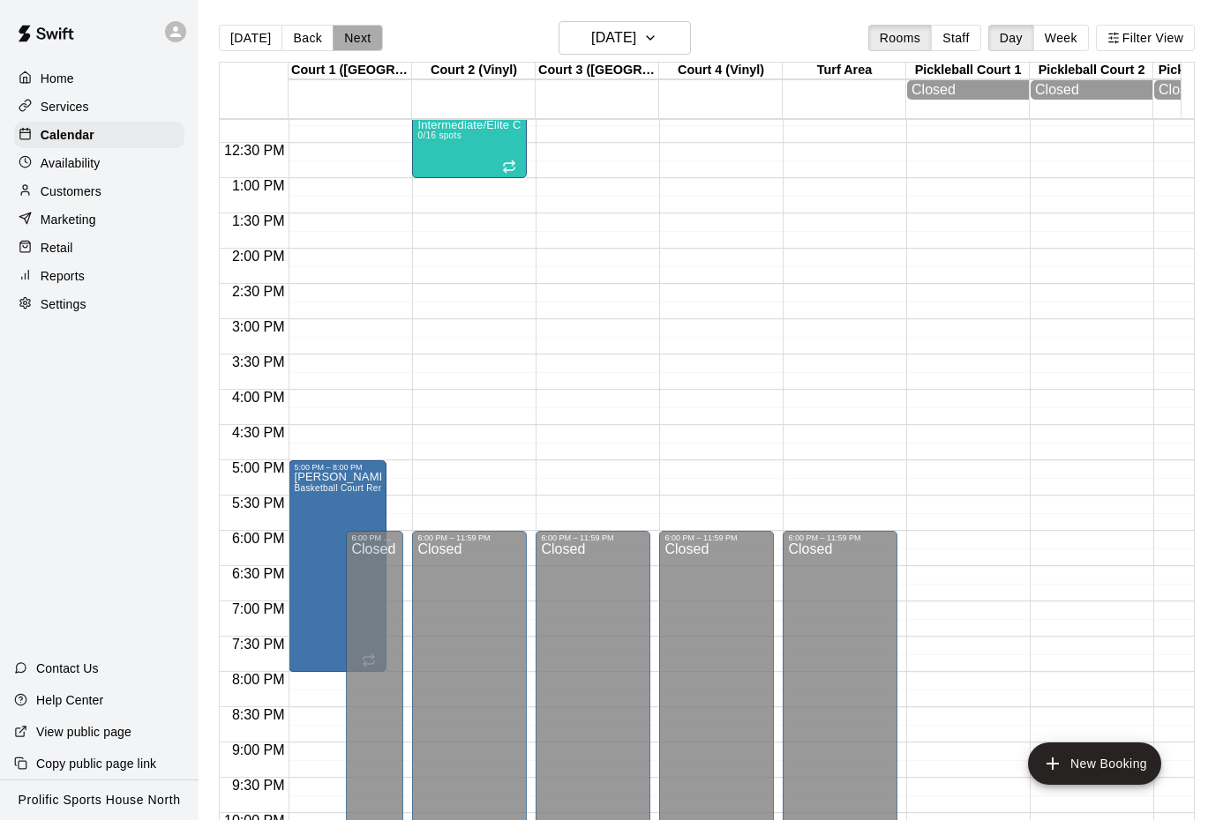
click at [353, 37] on button "Next" at bounding box center [357, 38] width 49 height 26
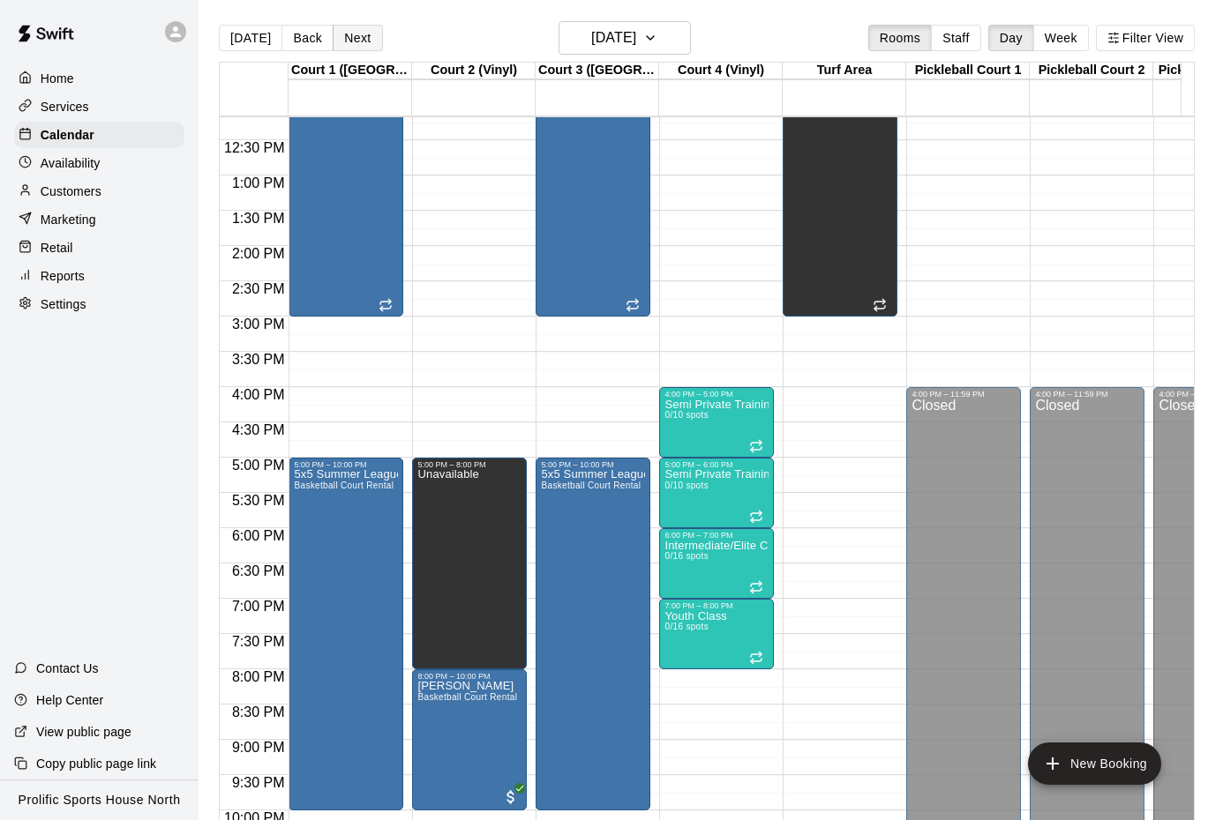
click at [355, 35] on button "Next" at bounding box center [357, 38] width 49 height 26
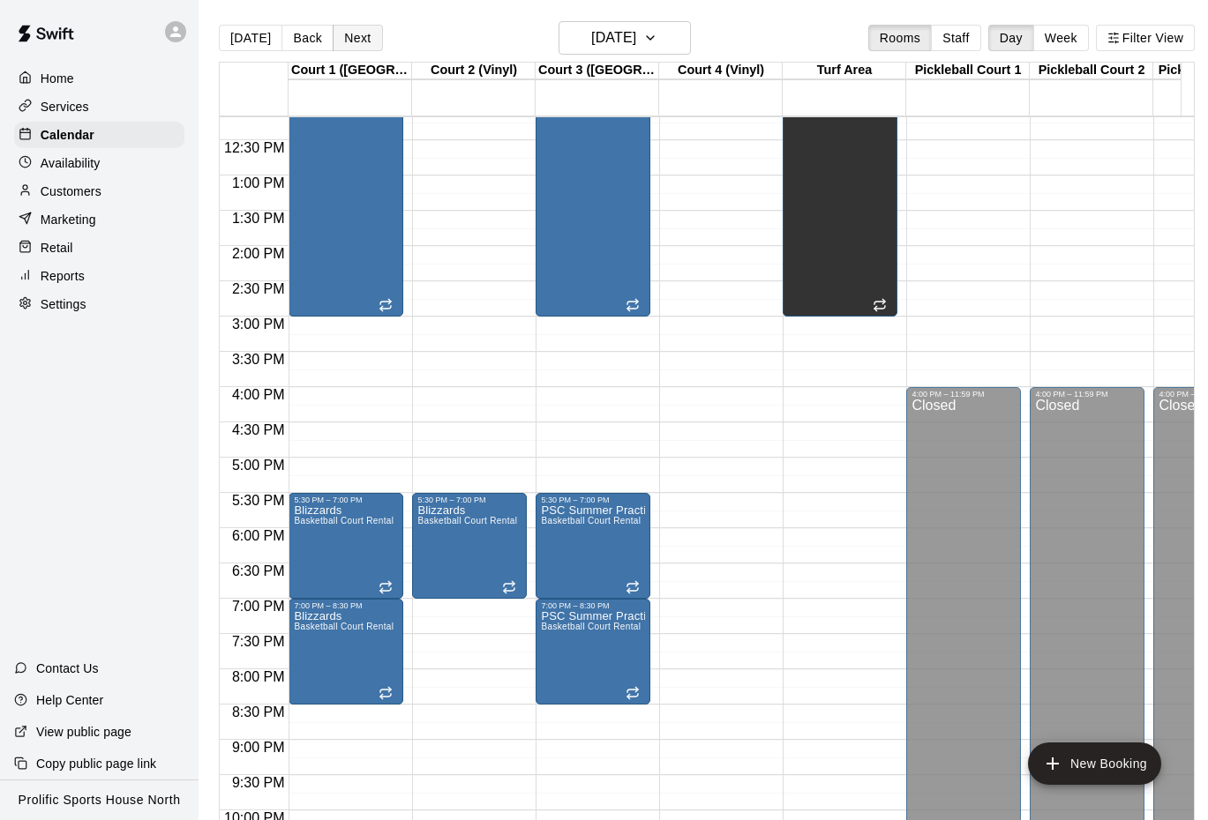
click at [346, 47] on button "Next" at bounding box center [357, 38] width 49 height 26
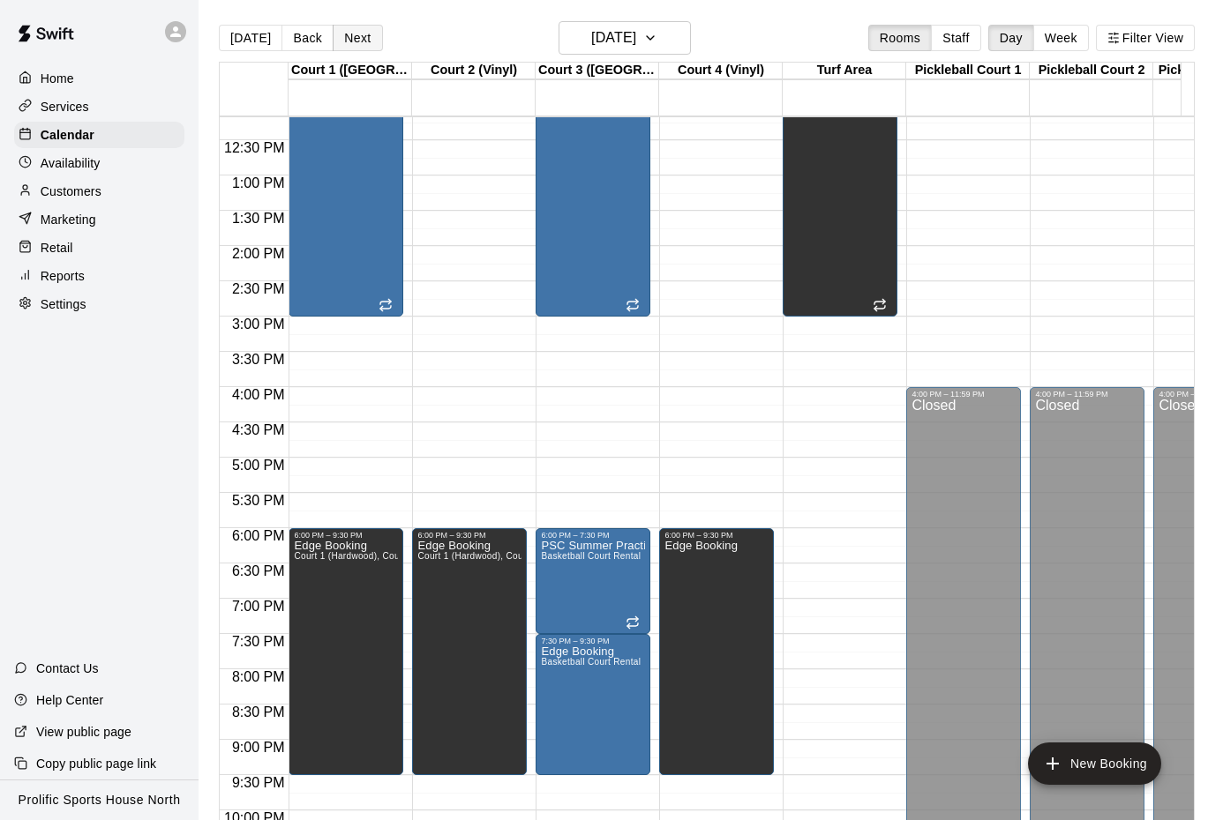
click at [349, 35] on button "Next" at bounding box center [357, 38] width 49 height 26
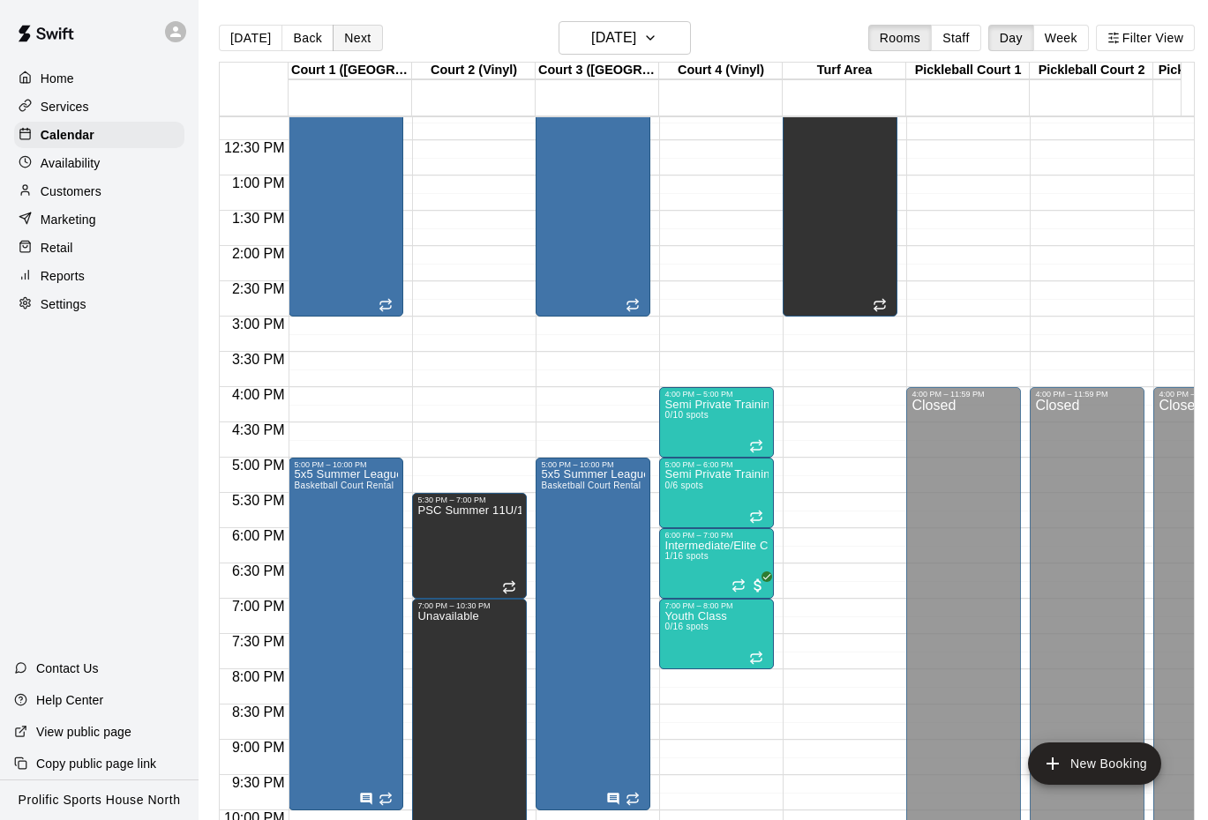
click at [344, 34] on button "Next" at bounding box center [357, 38] width 49 height 26
